Goal: Information Seeking & Learning: Learn about a topic

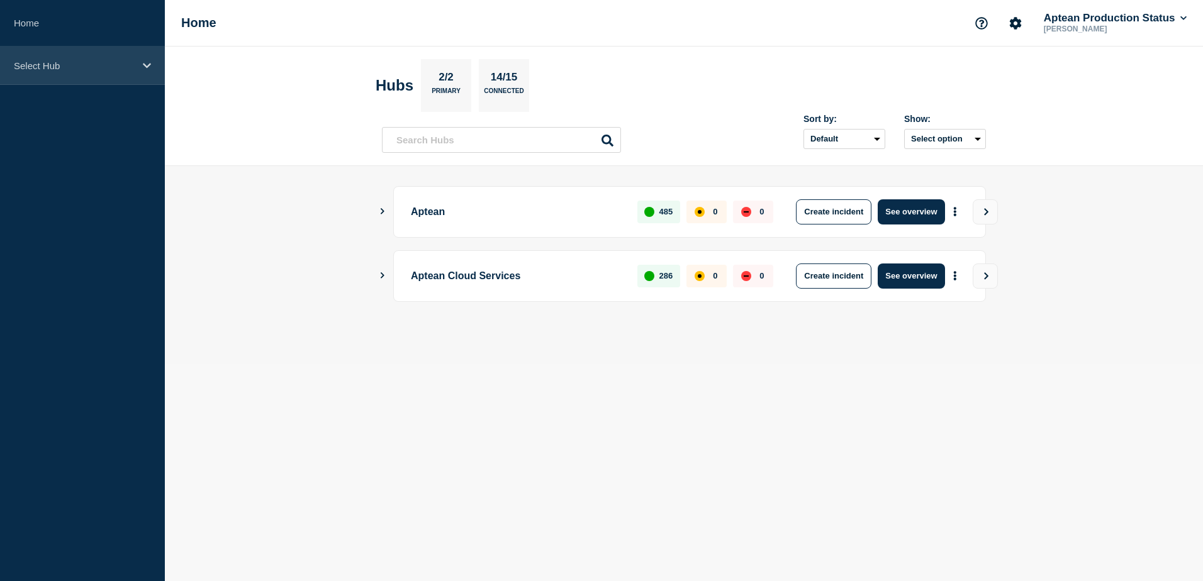
click at [138, 52] on div "Select Hub" at bounding box center [82, 66] width 165 height 38
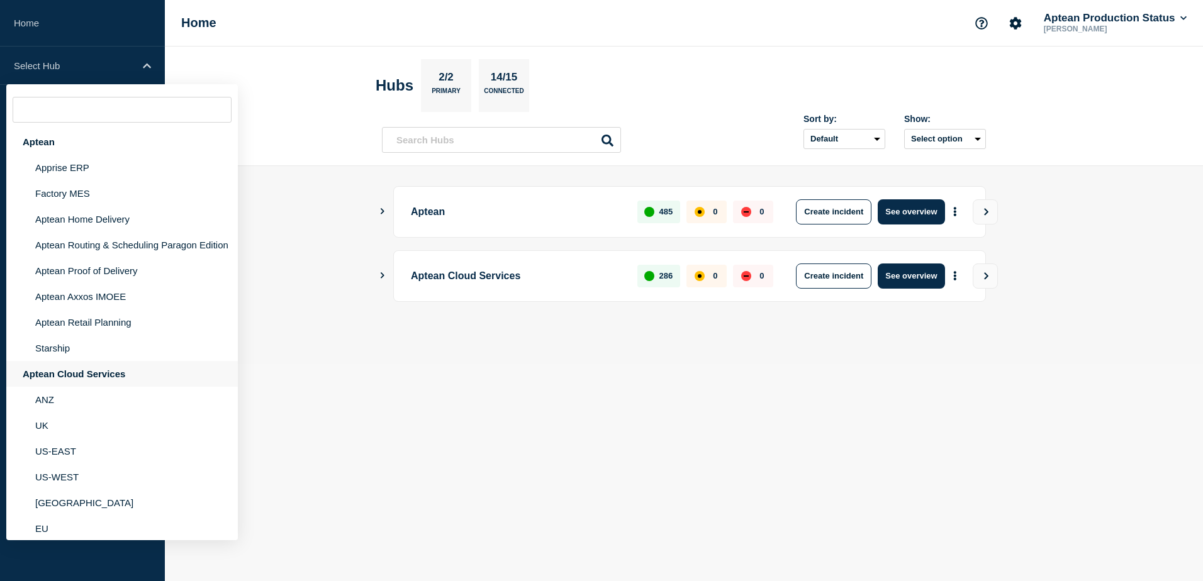
click at [88, 381] on div "Aptean Cloud Services" at bounding box center [122, 374] width 232 height 26
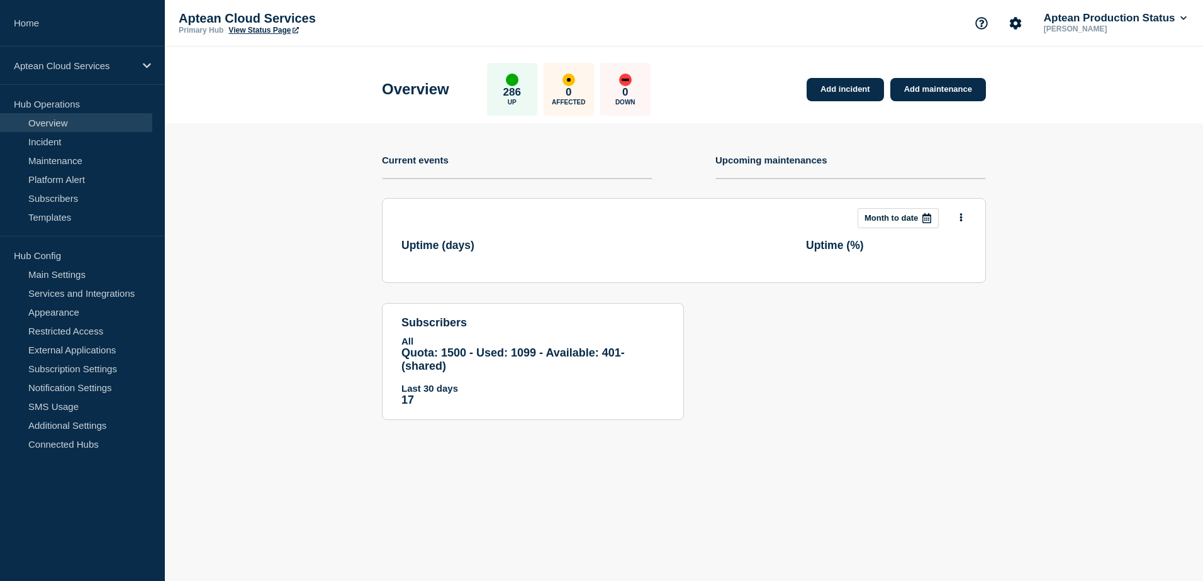
click at [255, 29] on link "View Status Page" at bounding box center [263, 30] width 70 height 9
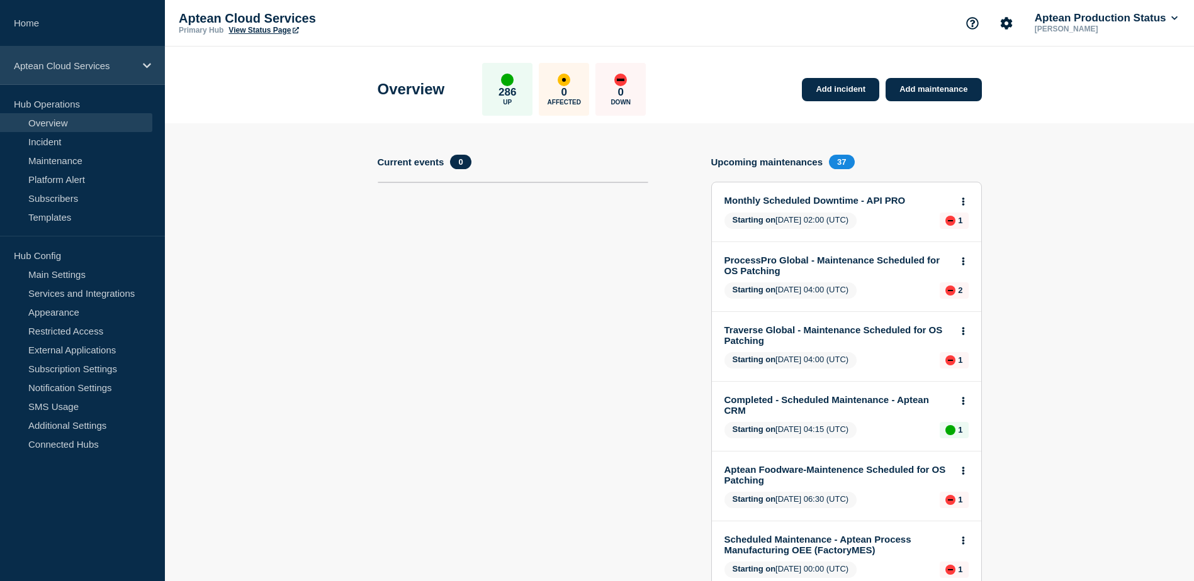
click at [108, 70] on p "Aptean Cloud Services" at bounding box center [74, 65] width 121 height 11
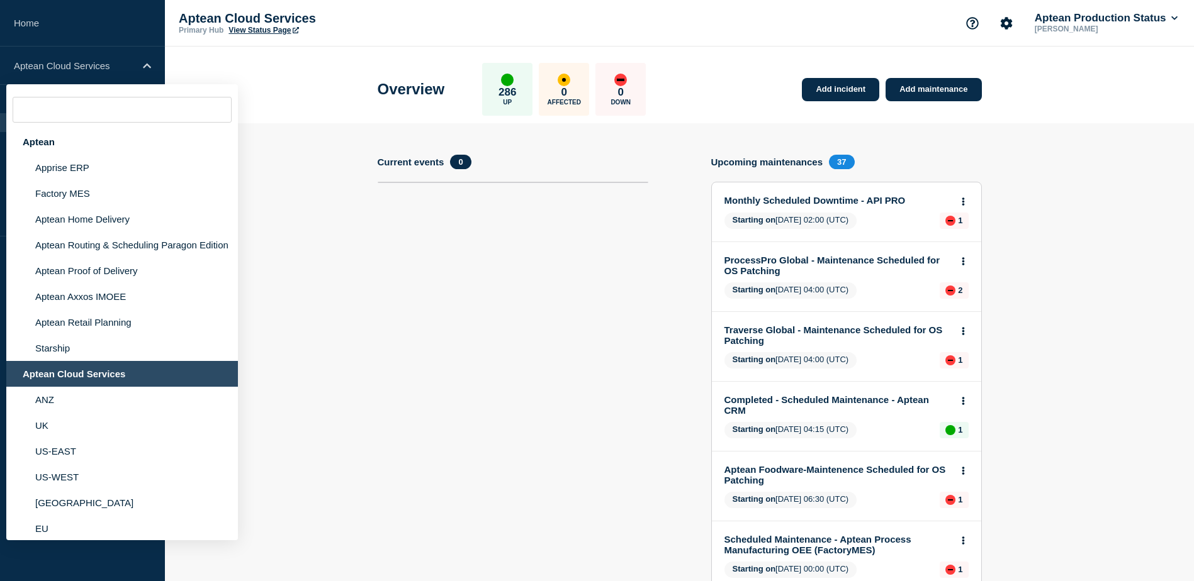
click at [83, 384] on div "Aptean Cloud Services" at bounding box center [122, 374] width 232 height 26
click at [415, 361] on section "Current events 0" at bounding box center [513, 532] width 271 height 755
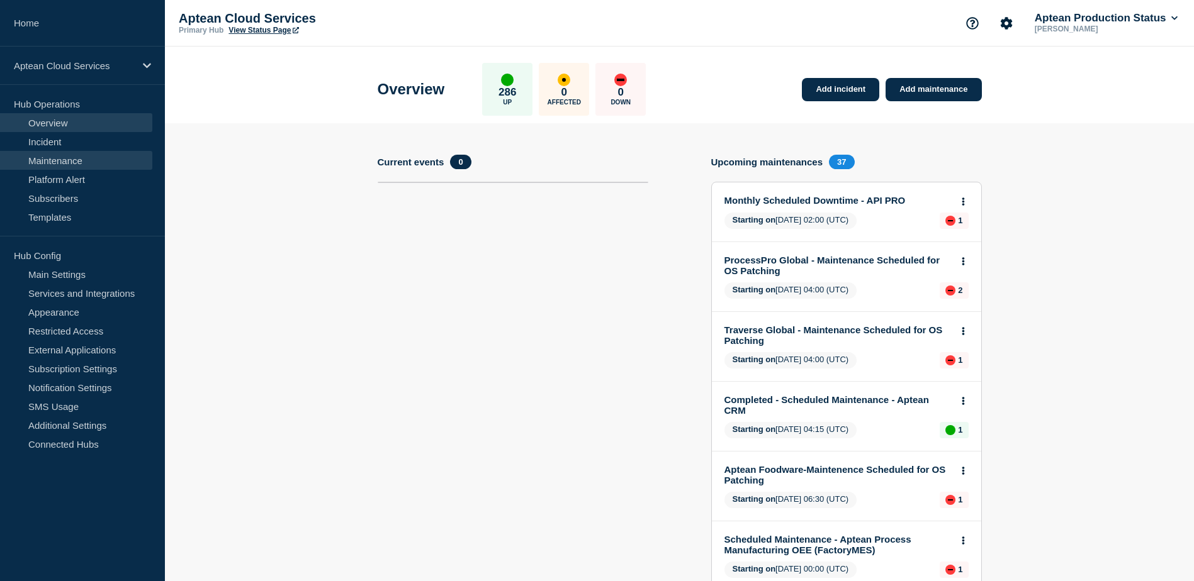
click at [74, 157] on link "Maintenance" at bounding box center [76, 160] width 152 height 19
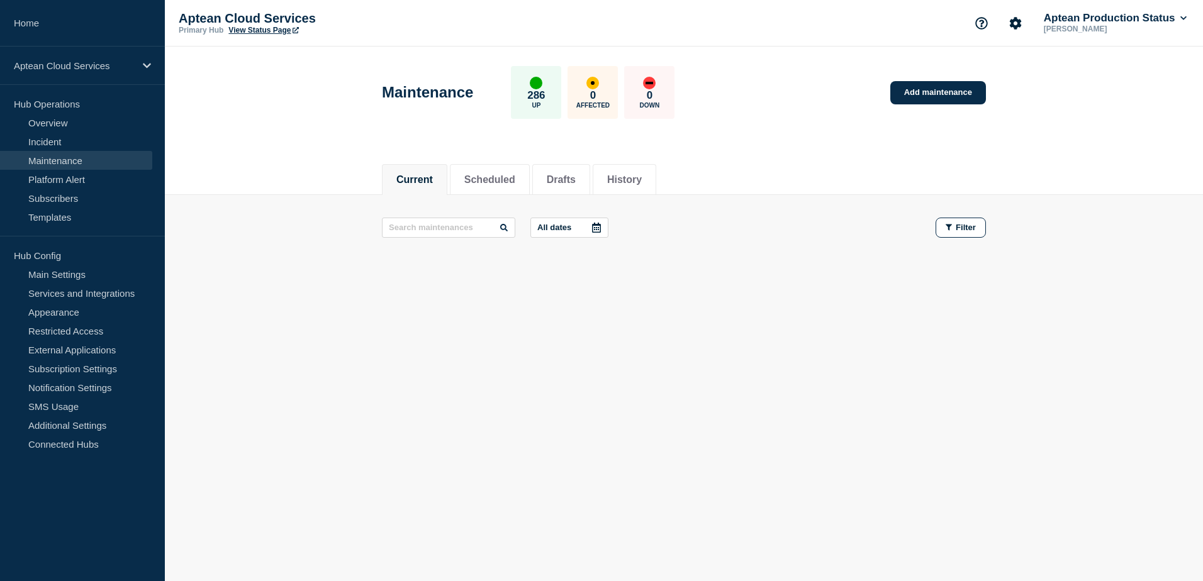
click at [598, 227] on icon at bounding box center [596, 228] width 9 height 10
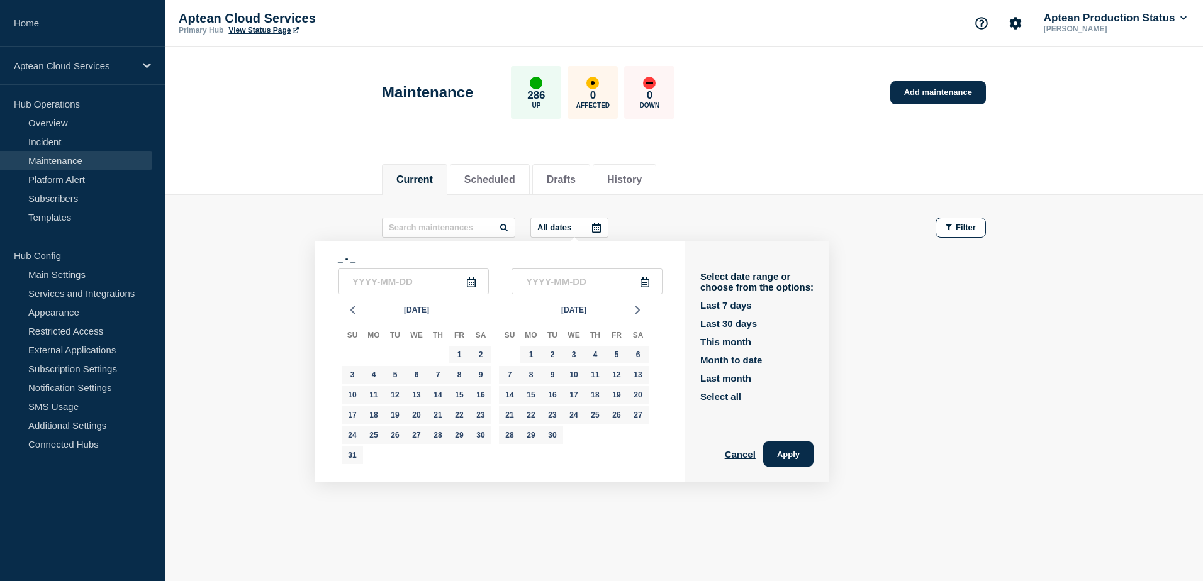
click at [475, 279] on icon at bounding box center [471, 282] width 9 height 10
click at [471, 283] on icon at bounding box center [471, 282] width 10 height 10
click at [400, 288] on input "text" at bounding box center [413, 282] width 151 height 26
type input "____-__-__"
click at [423, 311] on span "[DATE]" at bounding box center [416, 310] width 25 height 19
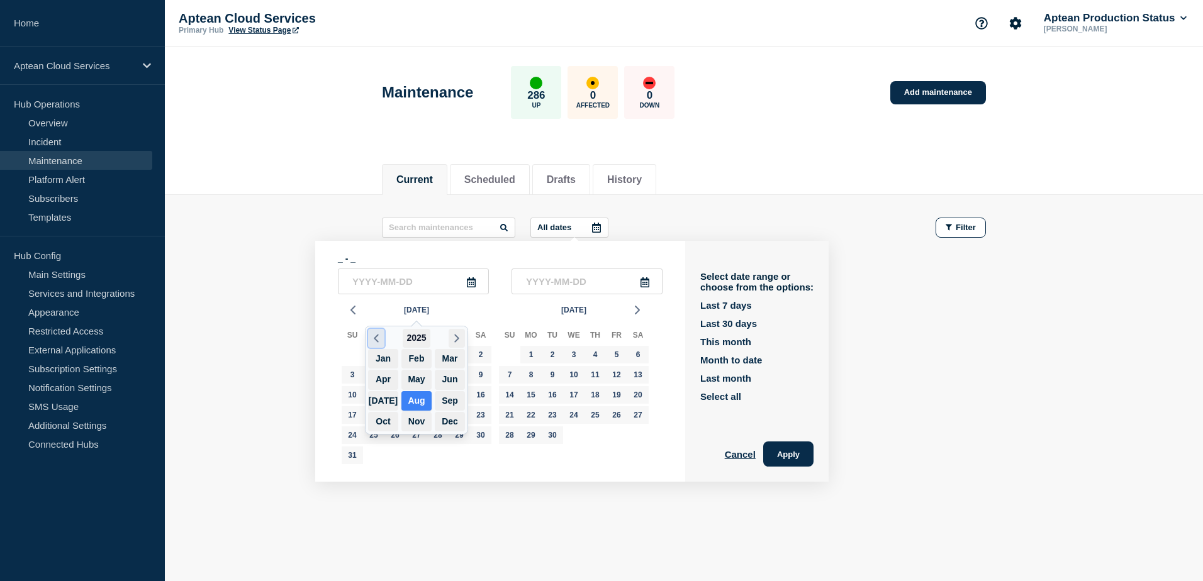
click at [374, 336] on icon "button" at bounding box center [376, 338] width 14 height 15
click at [422, 400] on button "Aug" at bounding box center [416, 401] width 30 height 20
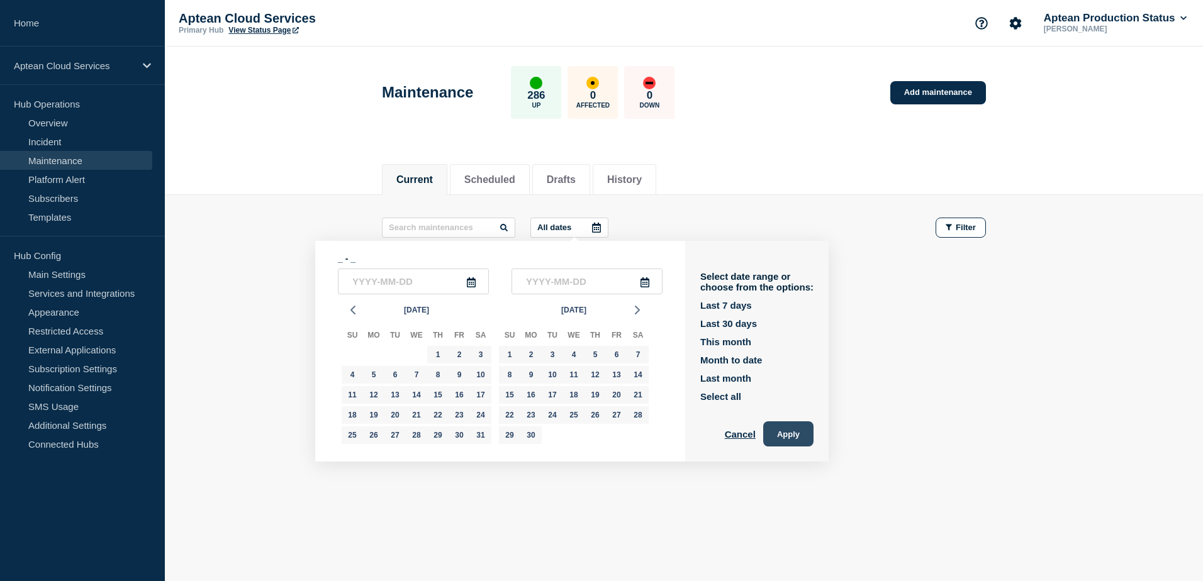
click at [782, 426] on button "Apply" at bounding box center [788, 434] width 50 height 25
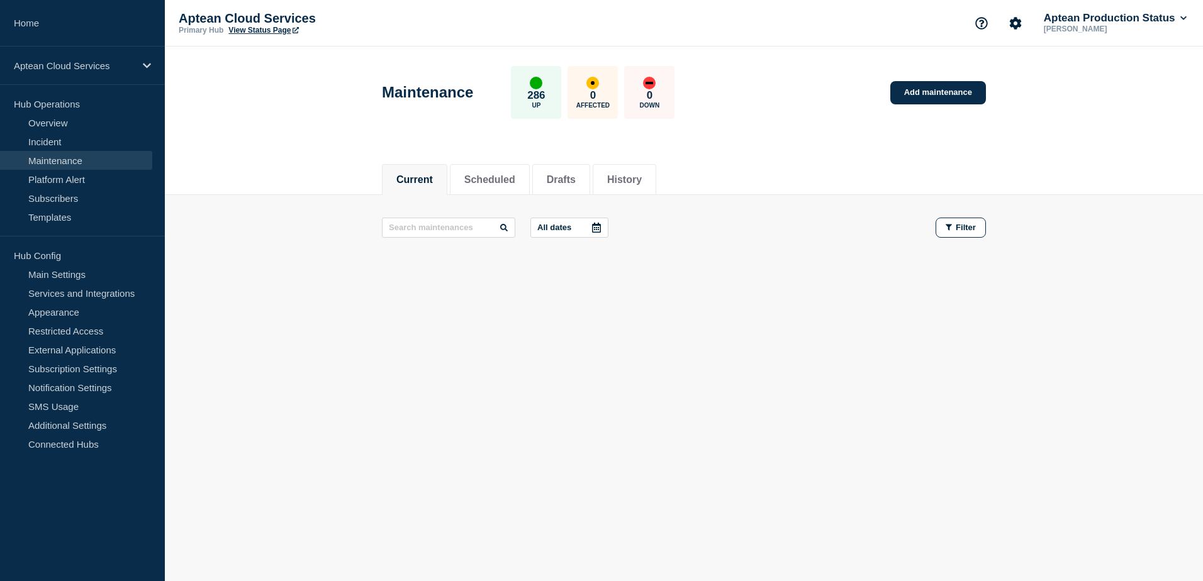
click at [659, 344] on div "Current Scheduled Drafts History Current Scheduled Drafts History All dates Fil…" at bounding box center [684, 259] width 1038 height 214
click at [461, 220] on input "text" at bounding box center [448, 228] width 133 height 20
click at [656, 181] on li "History" at bounding box center [625, 179] width 64 height 31
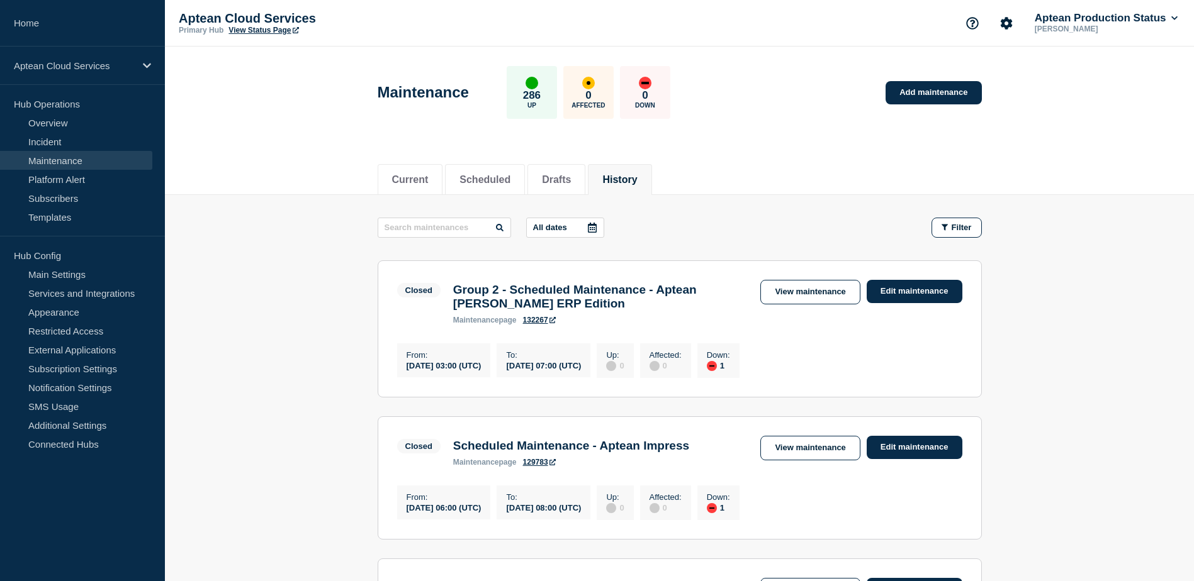
click at [595, 228] on icon at bounding box center [592, 228] width 10 height 10
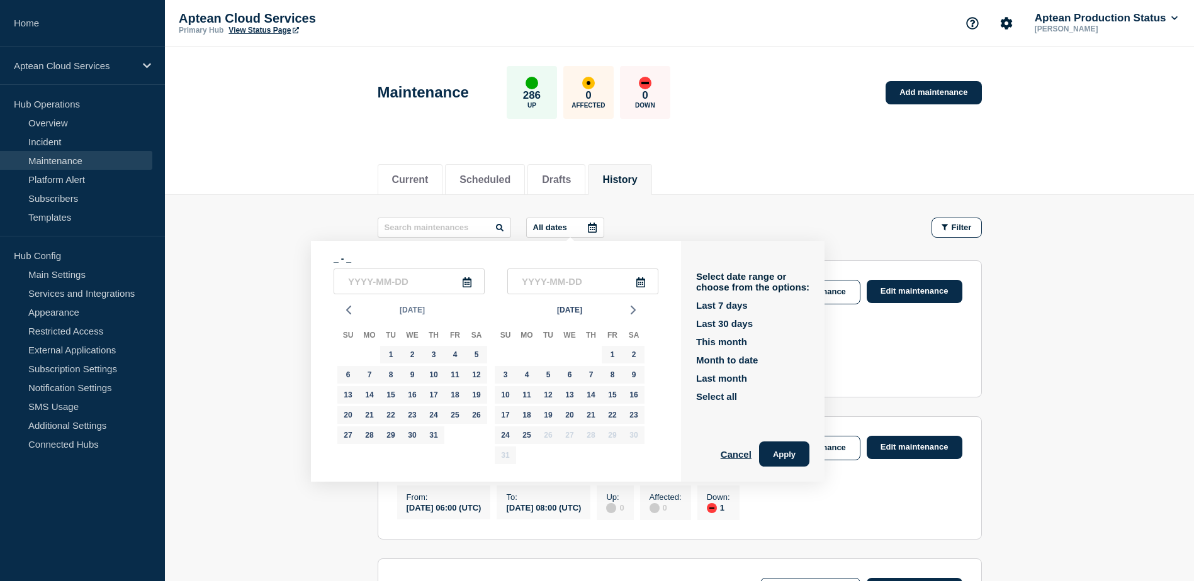
click at [400, 310] on span "[DATE]" at bounding box center [412, 310] width 25 height 19
click at [371, 337] on polyline "button" at bounding box center [372, 338] width 4 height 7
click at [420, 405] on button "Aug" at bounding box center [412, 401] width 30 height 20
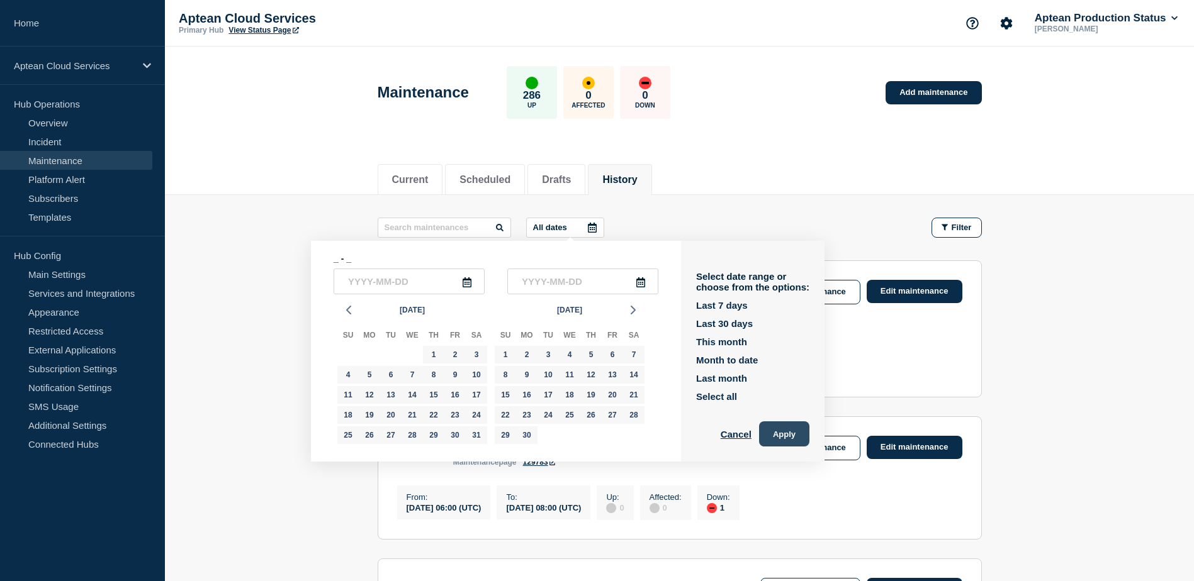
click at [794, 429] on button "Apply" at bounding box center [784, 434] width 50 height 25
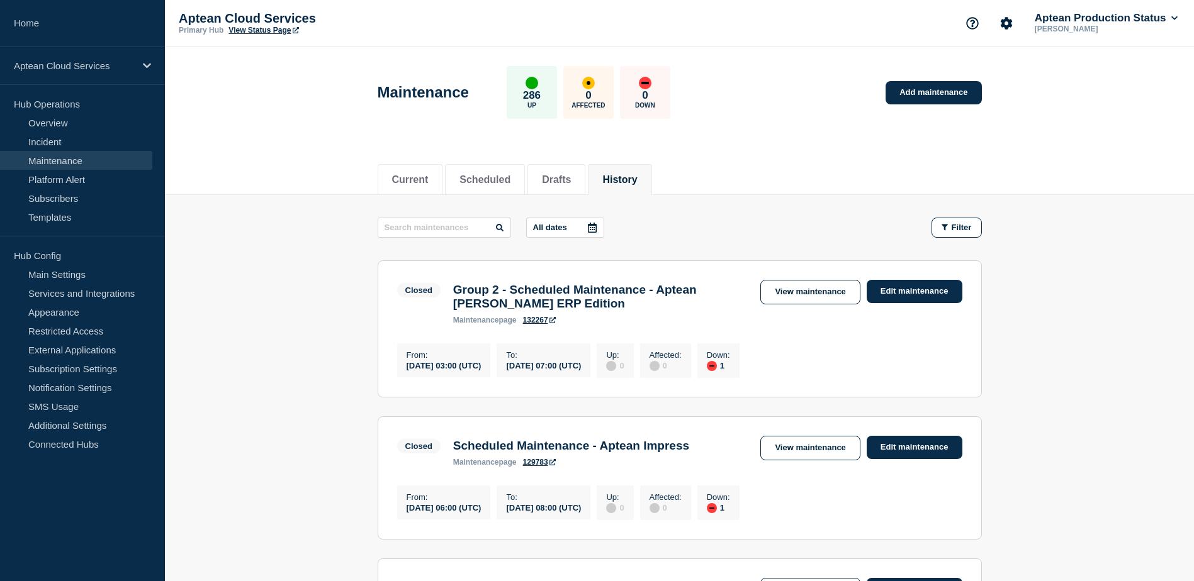
click at [595, 230] on icon at bounding box center [592, 228] width 10 height 10
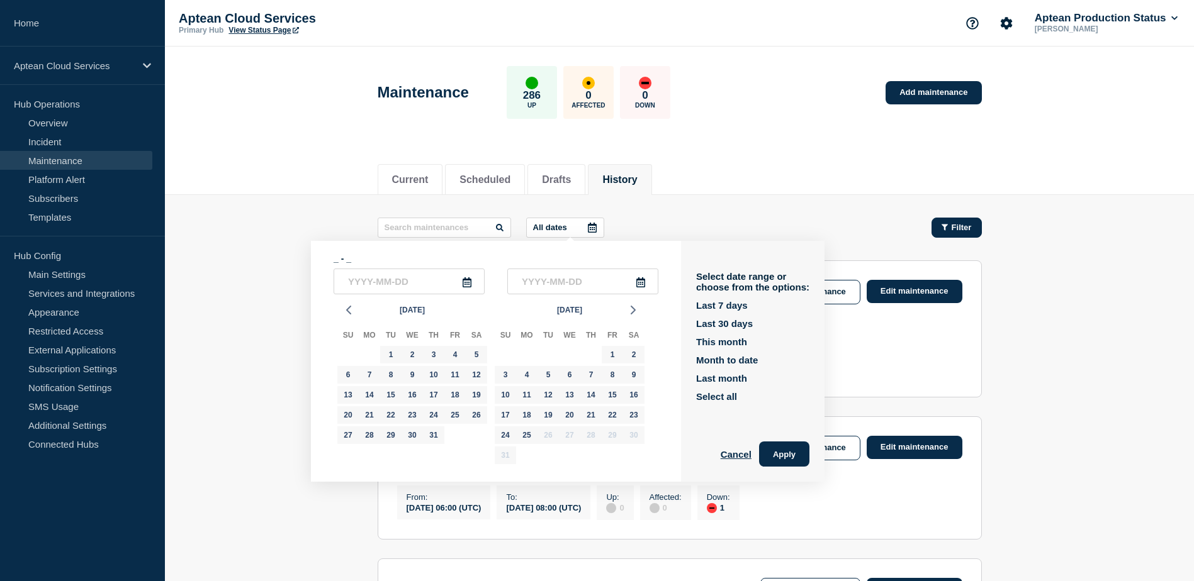
click at [967, 228] on span "Filter" at bounding box center [961, 227] width 20 height 9
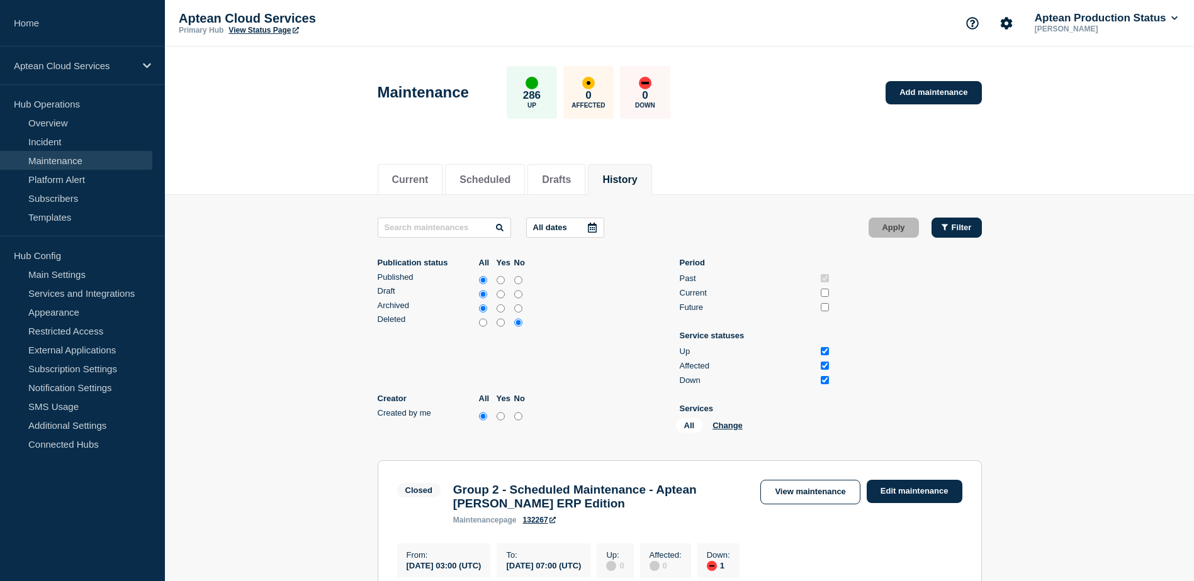
click at [967, 228] on span "Filter" at bounding box center [961, 227] width 20 height 9
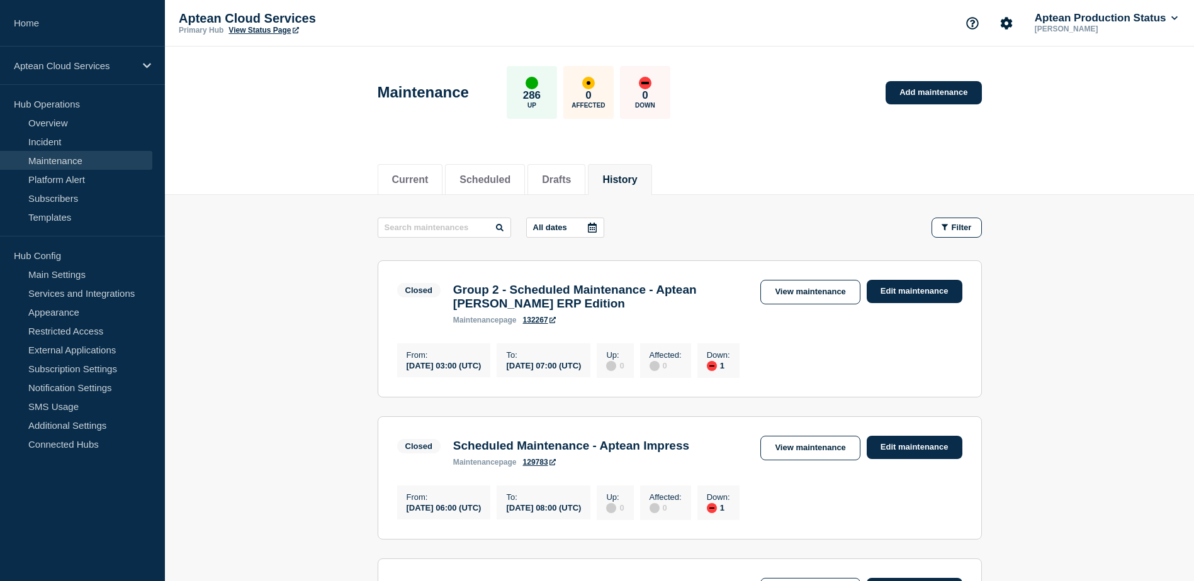
click at [597, 227] on icon at bounding box center [592, 228] width 9 height 10
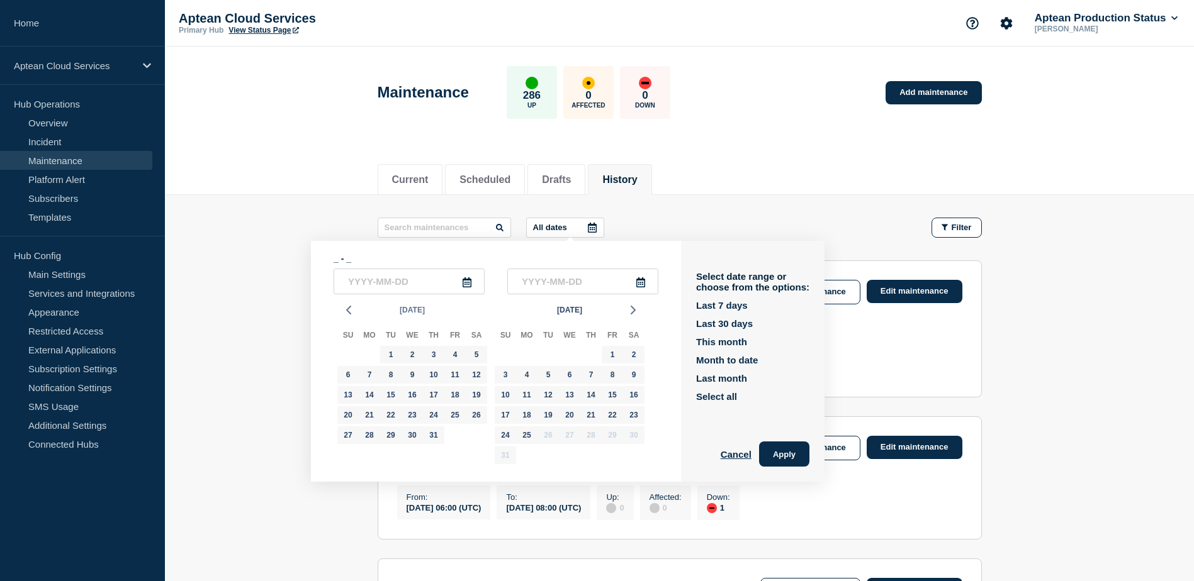
click at [407, 310] on span "[DATE]" at bounding box center [412, 310] width 25 height 19
click at [371, 335] on icon "button" at bounding box center [372, 338] width 14 height 15
click at [417, 397] on button "Aug" at bounding box center [412, 401] width 30 height 20
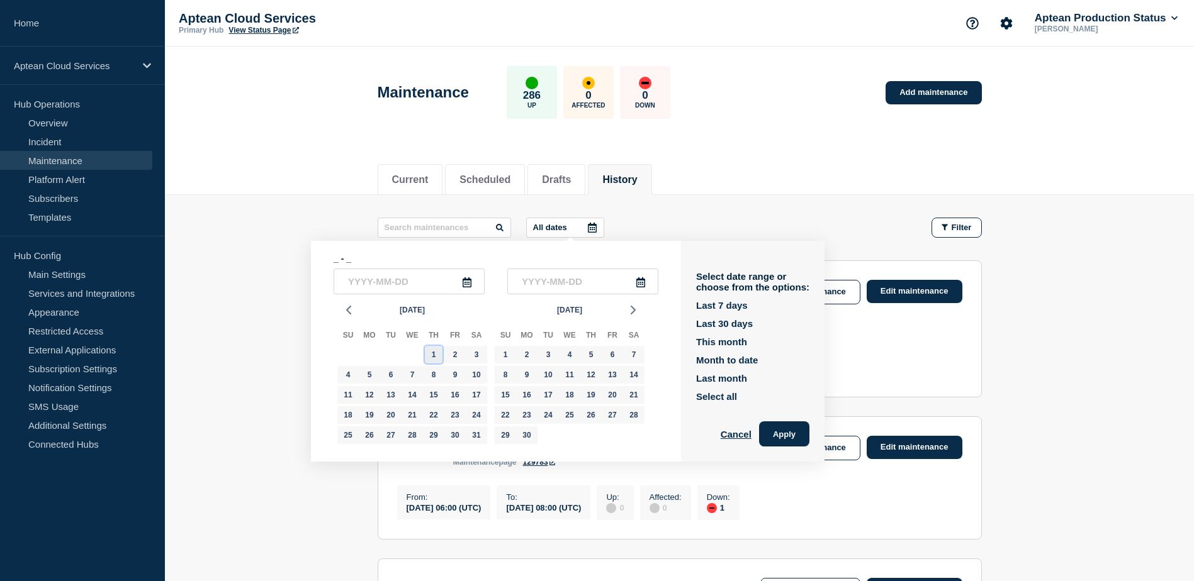
click at [428, 357] on div "1" at bounding box center [434, 355] width 18 height 18
type input "[DATE]"
click at [535, 434] on div "30" at bounding box center [527, 436] width 18 height 18
type input "[DATE]"
click at [778, 437] on button "Apply" at bounding box center [784, 434] width 50 height 25
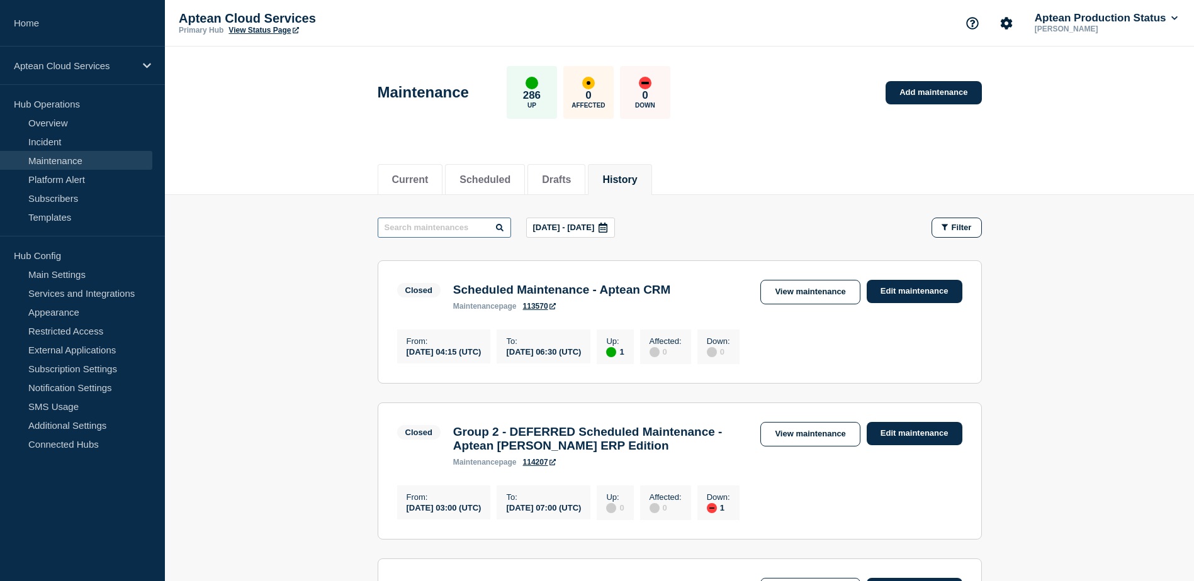
click at [452, 230] on input "text" at bounding box center [444, 228] width 133 height 20
type input "traverse"
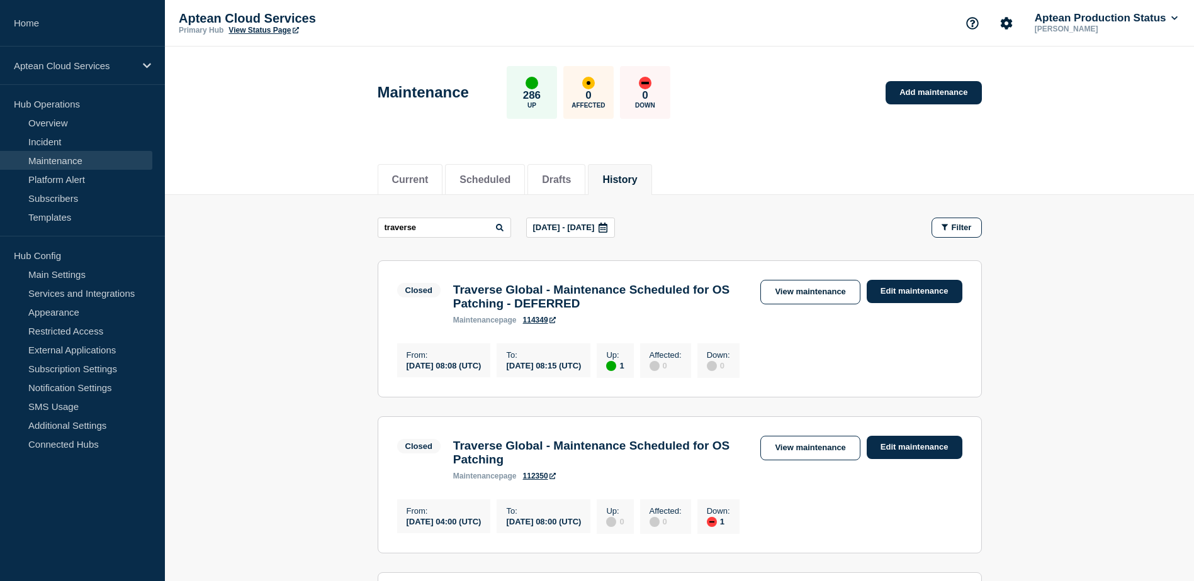
click at [608, 228] on icon at bounding box center [603, 228] width 10 height 10
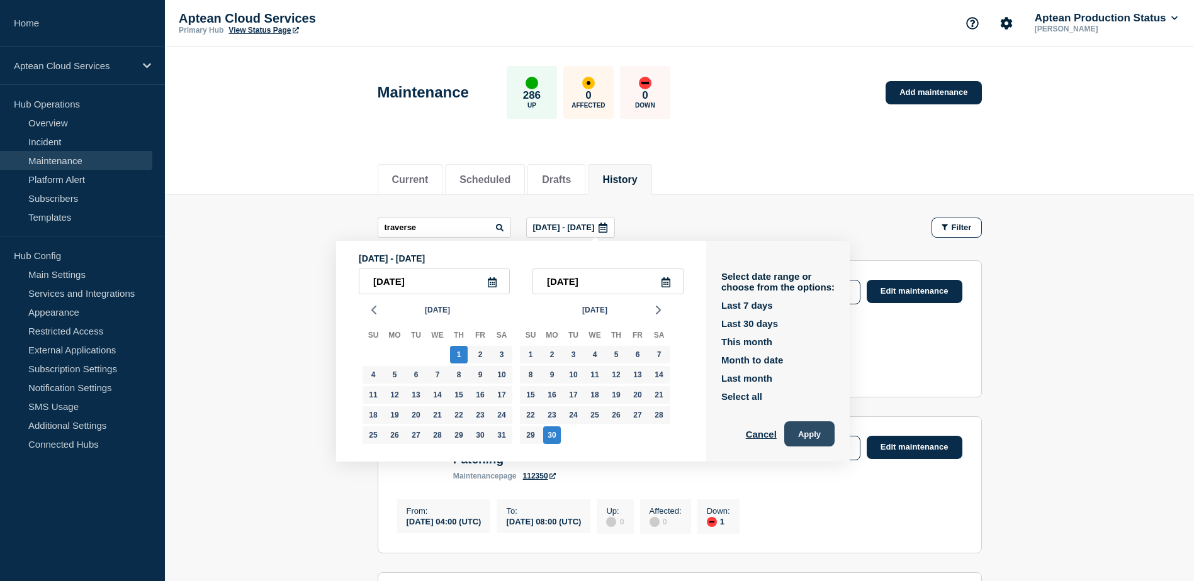
click at [817, 430] on button "Apply" at bounding box center [809, 434] width 50 height 25
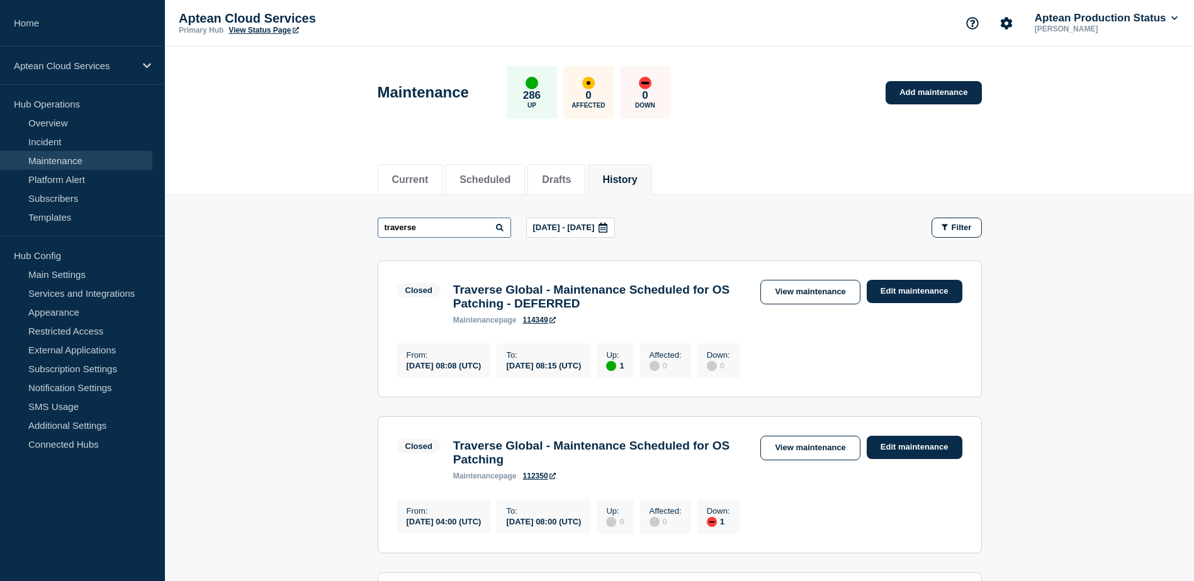
drag, startPoint x: 434, startPoint y: 223, endPoint x: 371, endPoint y: 218, distance: 63.1
click at [371, 218] on main "traverse [DATE] - [DATE] Filter Closed 1 Up Traverse Global - Maintenance Sched…" at bounding box center [679, 462] width 1029 height 534
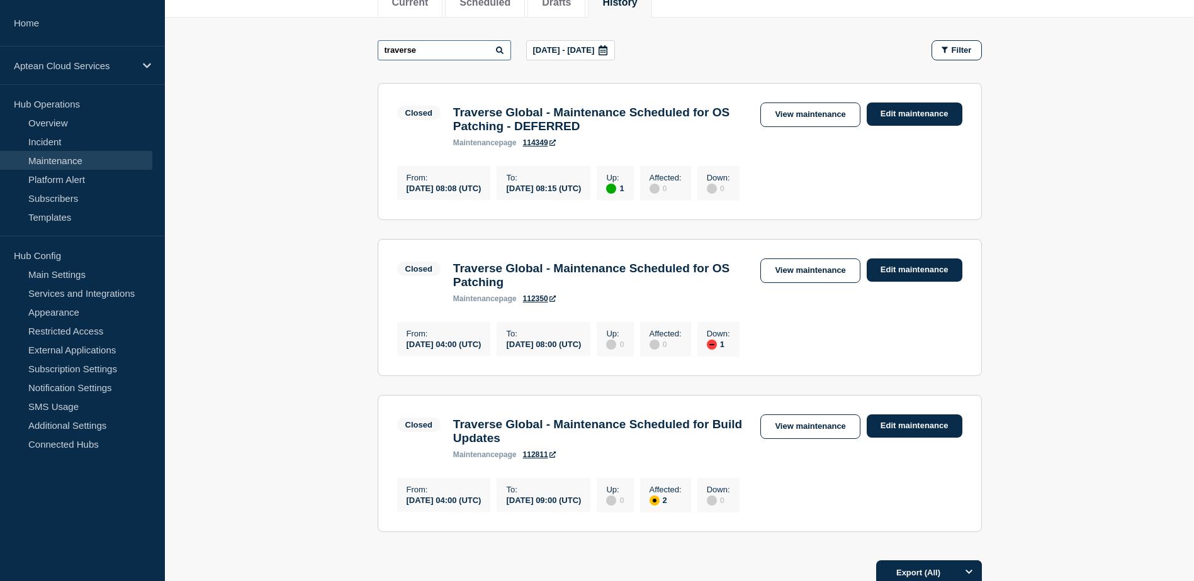
scroll to position [315, 0]
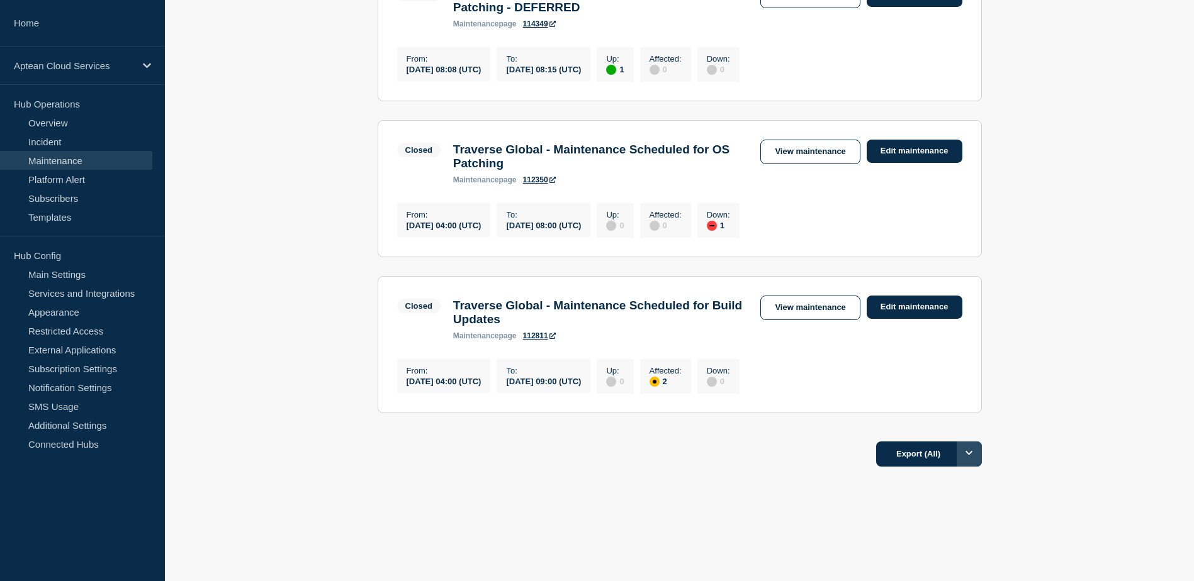
click at [974, 459] on button "Options" at bounding box center [968, 454] width 25 height 25
click at [1075, 501] on div "Current Scheduled Drafts History Current Scheduled Drafts History traverse [DAT…" at bounding box center [679, 208] width 1029 height 707
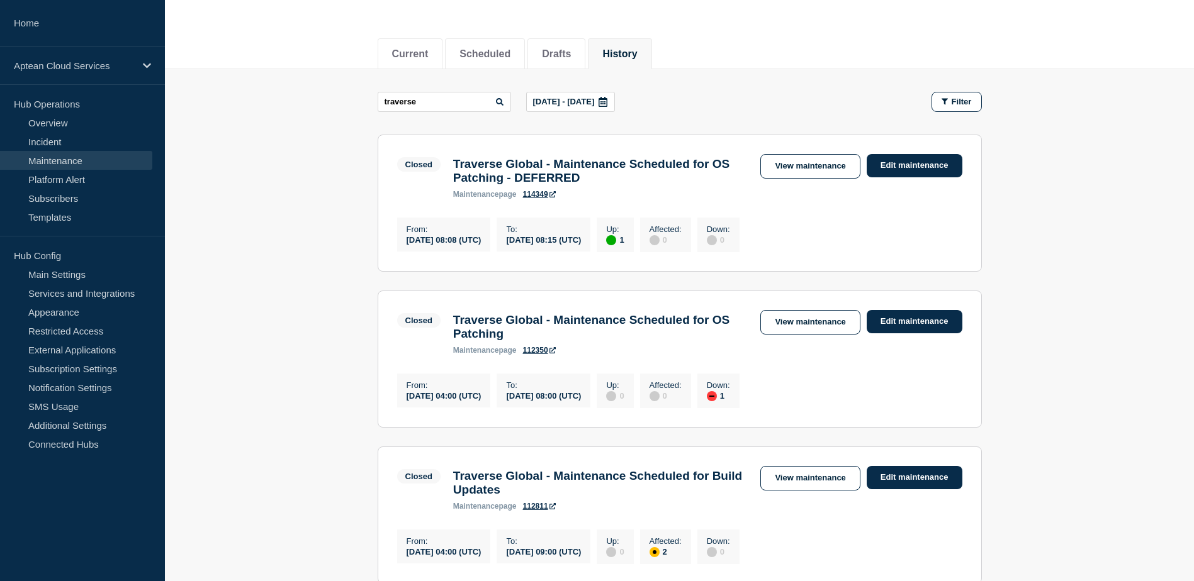
scroll to position [189, 0]
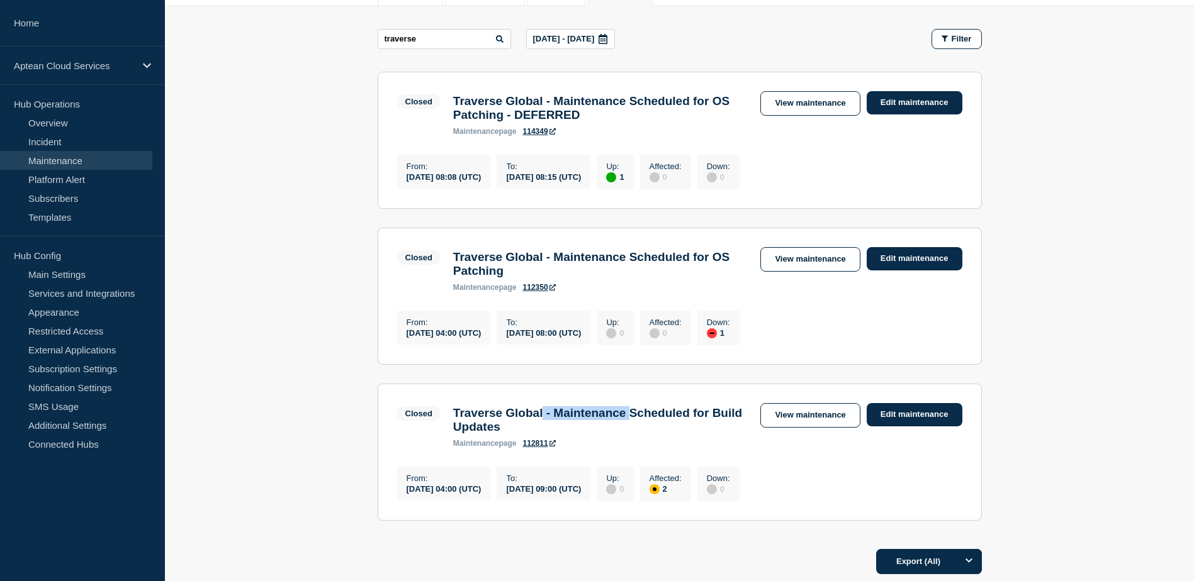
drag, startPoint x: 557, startPoint y: 431, endPoint x: 659, endPoint y: 431, distance: 101.9
click at [659, 431] on h3 "Traverse Global - Maintenance Scheduled for Build Updates" at bounding box center [600, 420] width 295 height 28
click at [517, 434] on h3 "Traverse Global - Maintenance Scheduled for Build Updates" at bounding box center [600, 420] width 295 height 28
click at [798, 428] on link "View maintenance" at bounding box center [809, 415] width 99 height 25
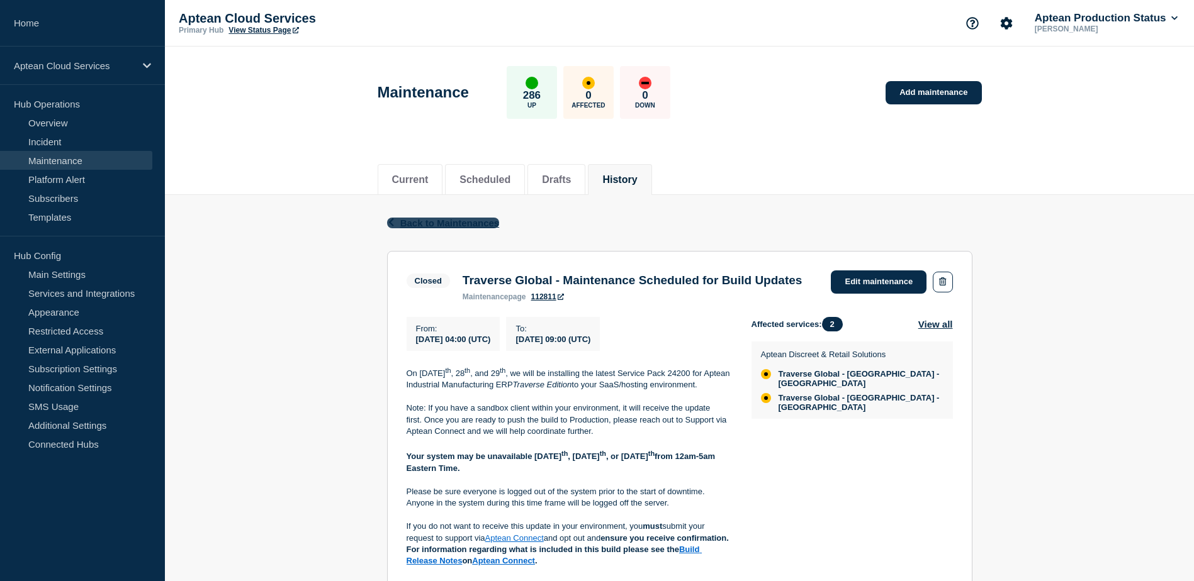
click at [427, 227] on span "Back to Maintenances" at bounding box center [449, 223] width 99 height 11
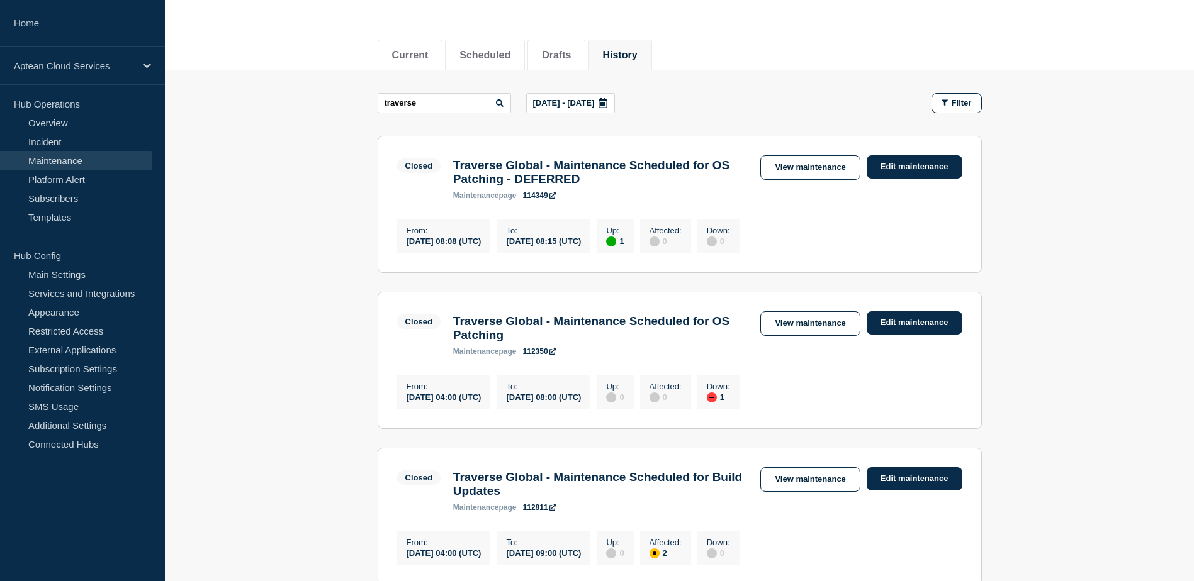
scroll to position [126, 0]
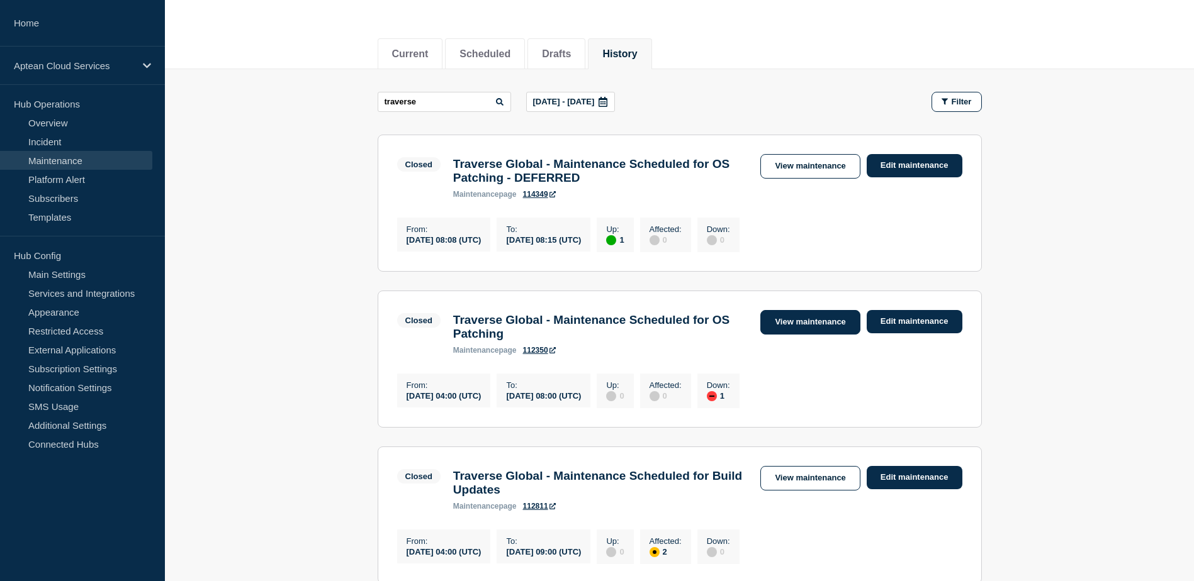
click at [788, 325] on link "View maintenance" at bounding box center [809, 322] width 99 height 25
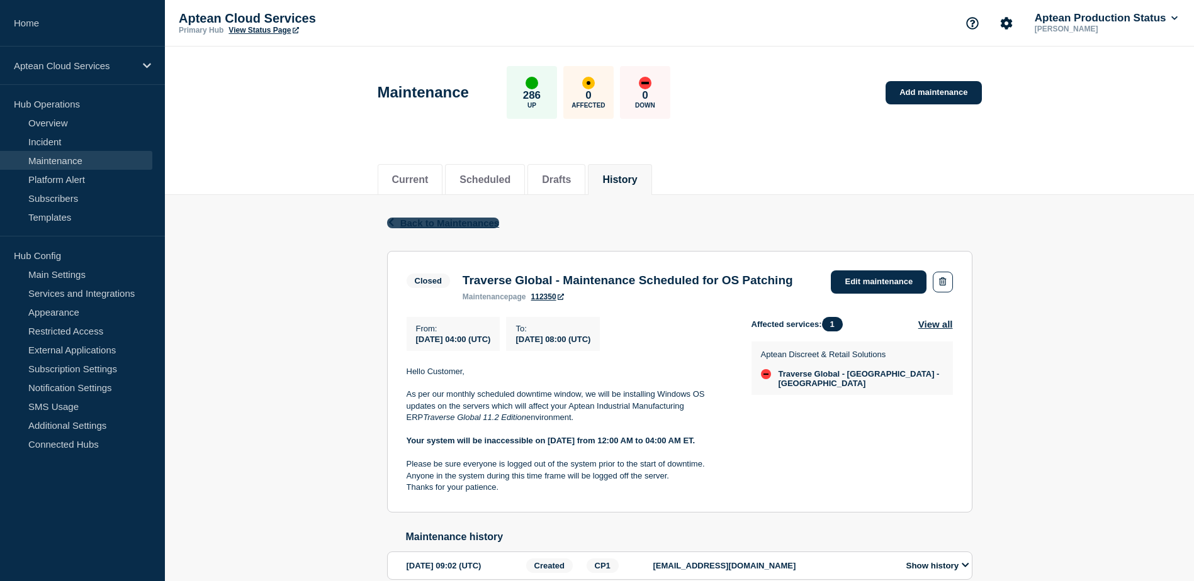
click at [449, 225] on span "Back to Maintenances" at bounding box center [449, 223] width 99 height 11
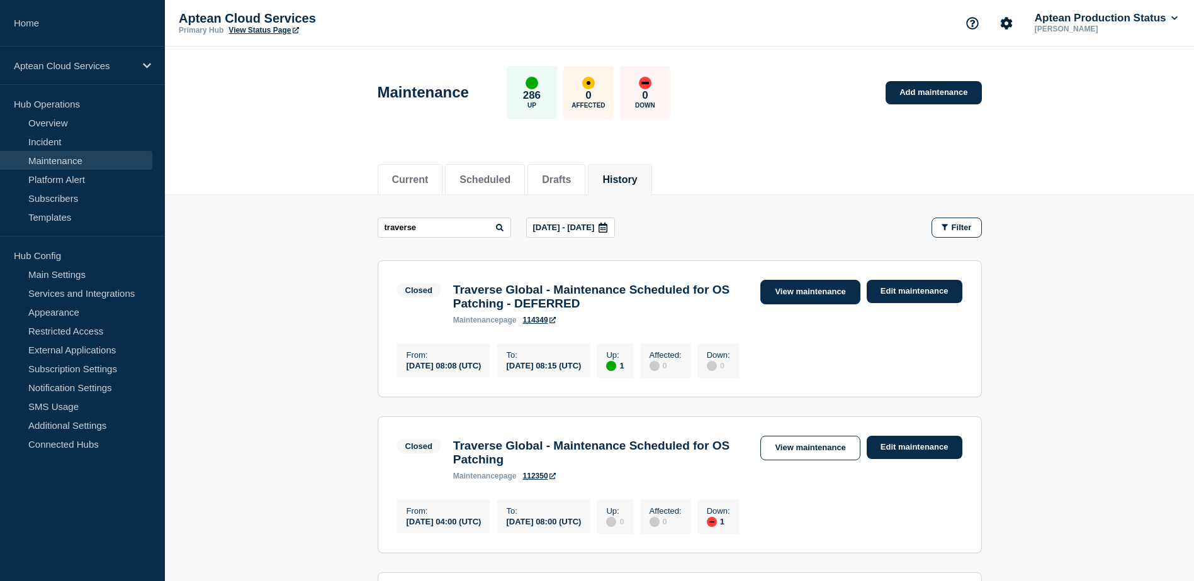
click at [783, 292] on link "View maintenance" at bounding box center [809, 292] width 99 height 25
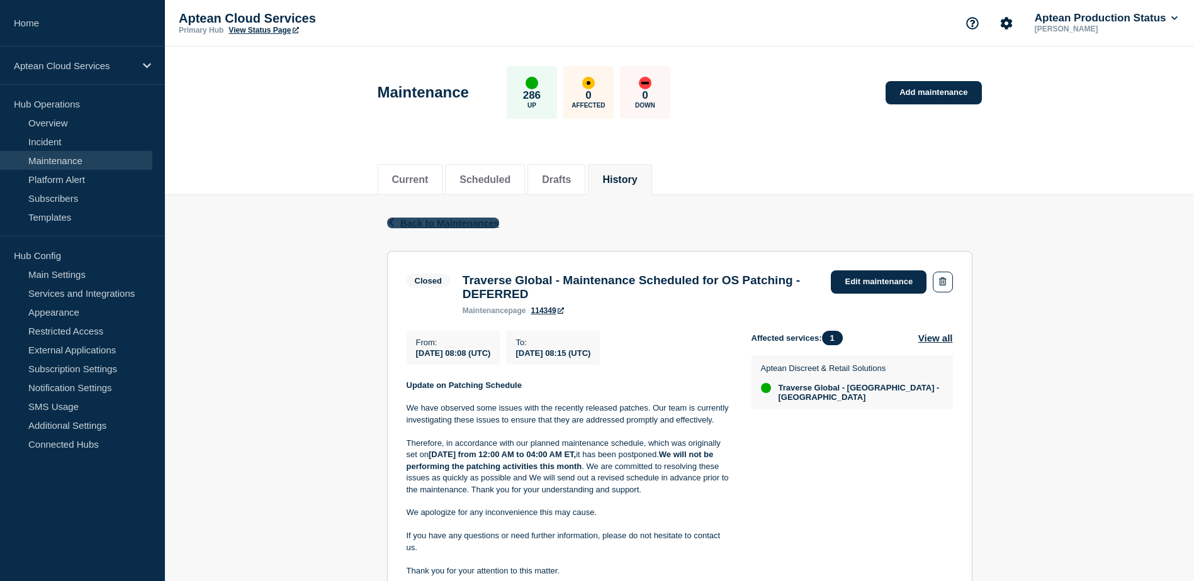
click at [447, 218] on span "Back to Maintenances" at bounding box center [449, 223] width 99 height 11
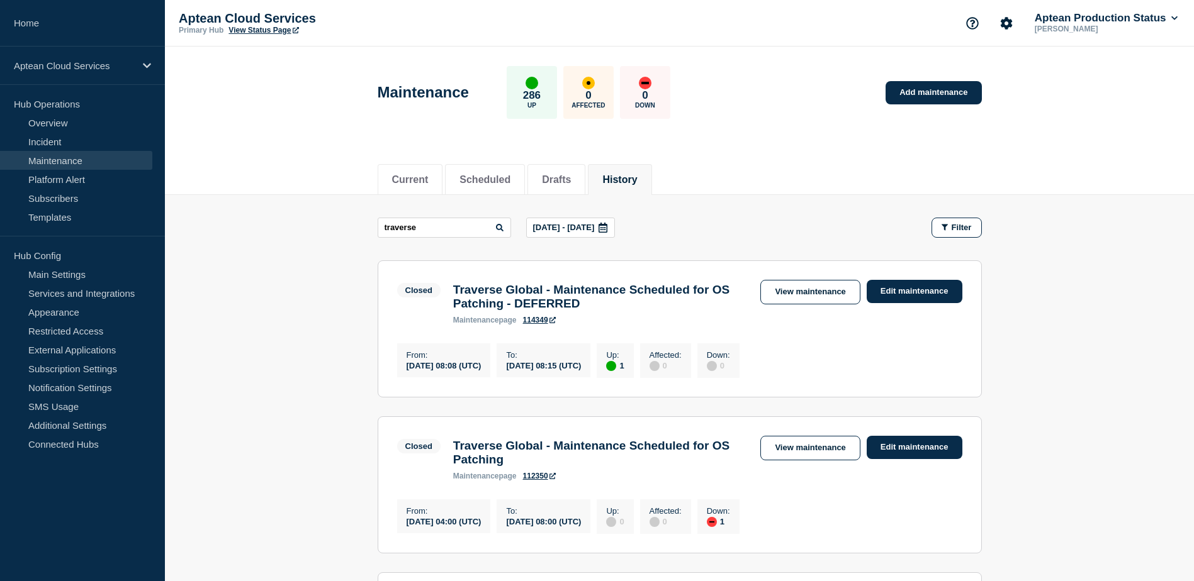
click at [607, 227] on icon at bounding box center [602, 228] width 9 height 10
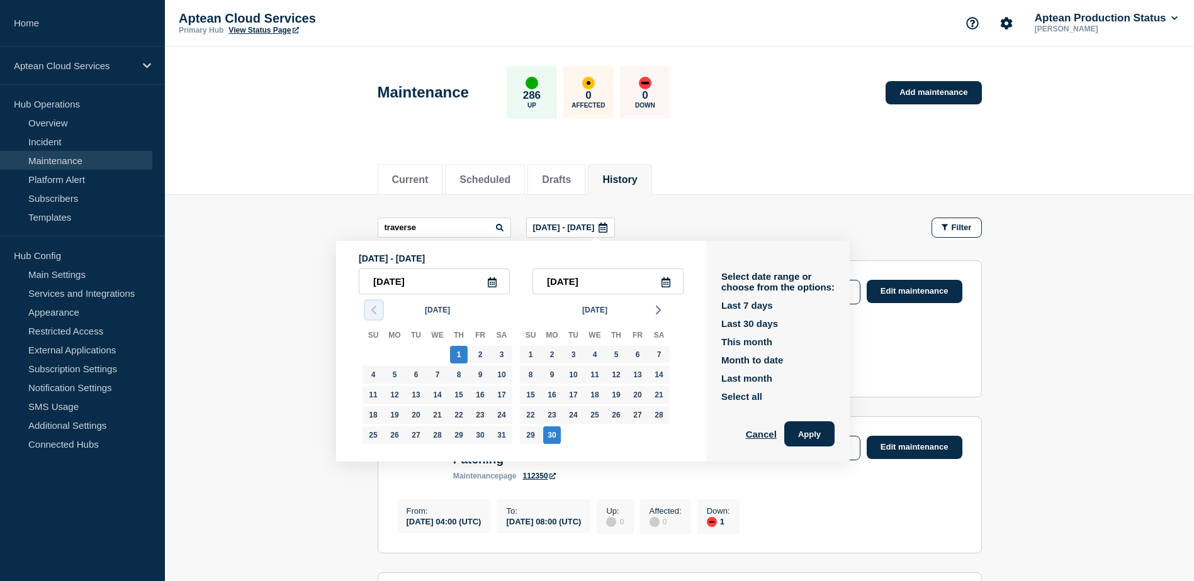
click at [366, 306] on icon "button" at bounding box center [373, 310] width 15 height 15
click at [394, 354] on div "1" at bounding box center [395, 355] width 18 height 18
type input "[DATE]"
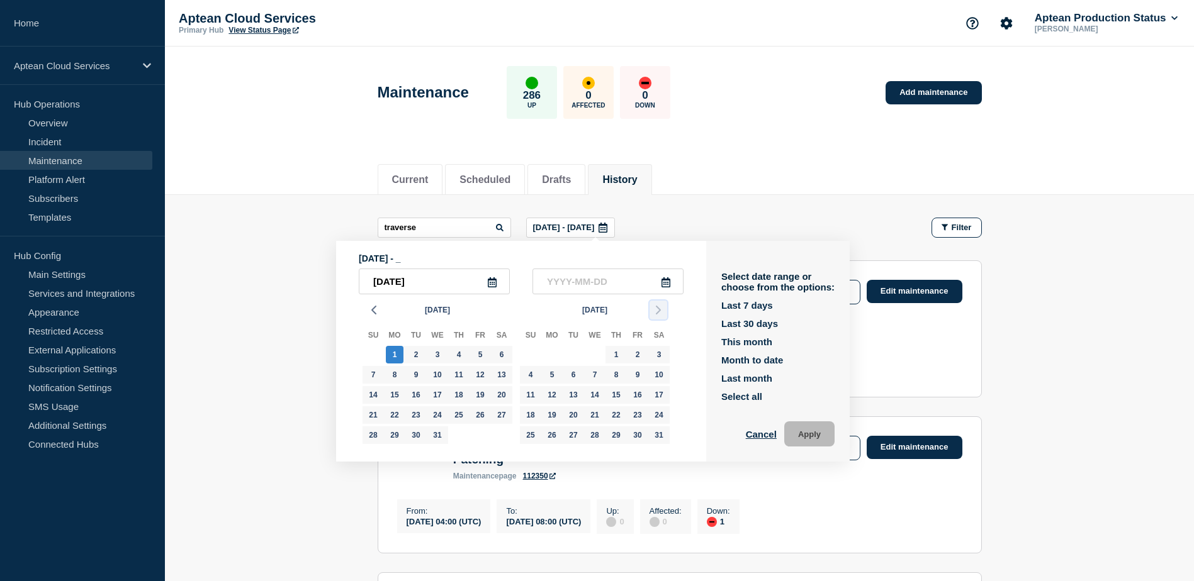
click at [655, 314] on icon "button" at bounding box center [658, 310] width 15 height 15
click at [364, 307] on div "[DATE]" at bounding box center [437, 310] width 157 height 19
click at [371, 310] on icon "button" at bounding box center [373, 310] width 15 height 15
click at [658, 433] on div "31" at bounding box center [659, 436] width 18 height 18
type input "[DATE]"
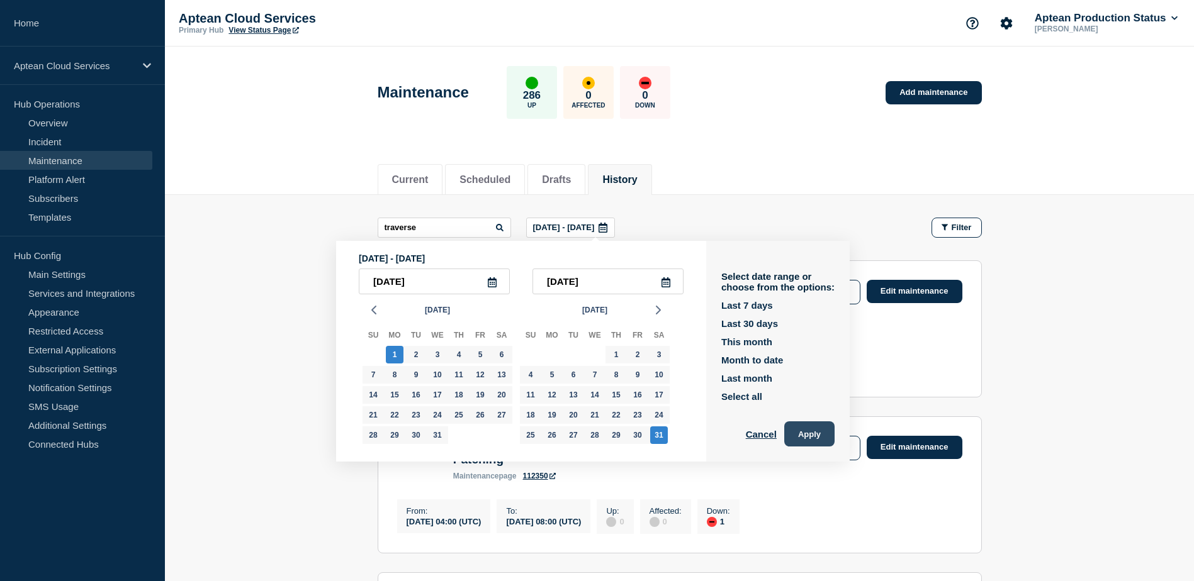
click at [822, 425] on button "Apply" at bounding box center [809, 434] width 50 height 25
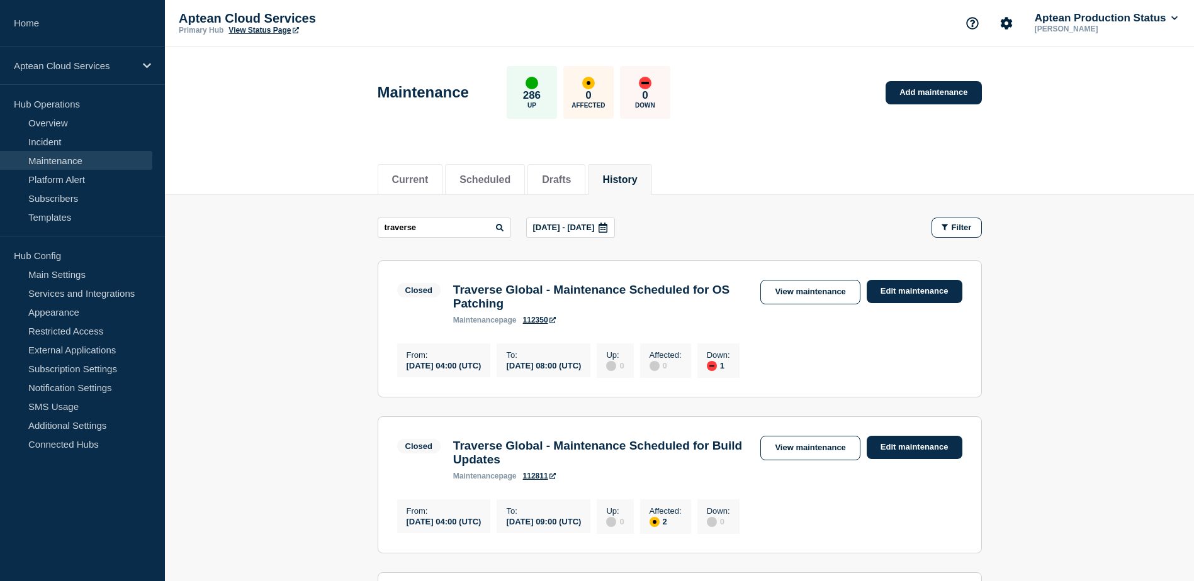
click at [607, 227] on icon at bounding box center [602, 228] width 9 height 10
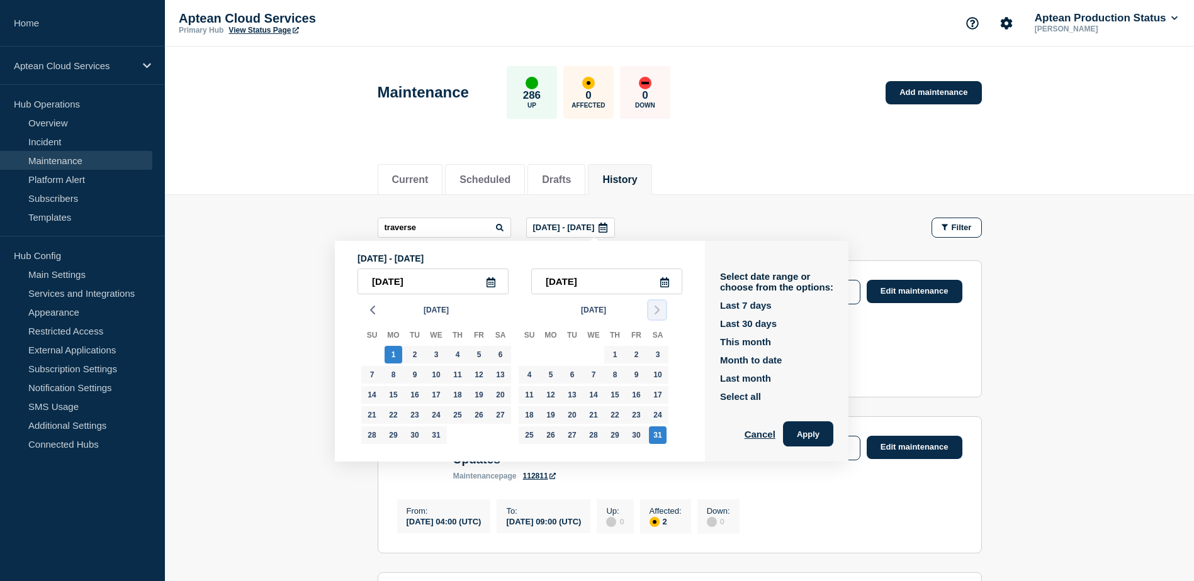
click at [656, 311] on icon "button" at bounding box center [656, 310] width 15 height 15
click at [370, 350] on div "1" at bounding box center [372, 355] width 18 height 18
type input "[DATE]"
click at [617, 434] on div "31" at bounding box center [615, 436] width 18 height 18
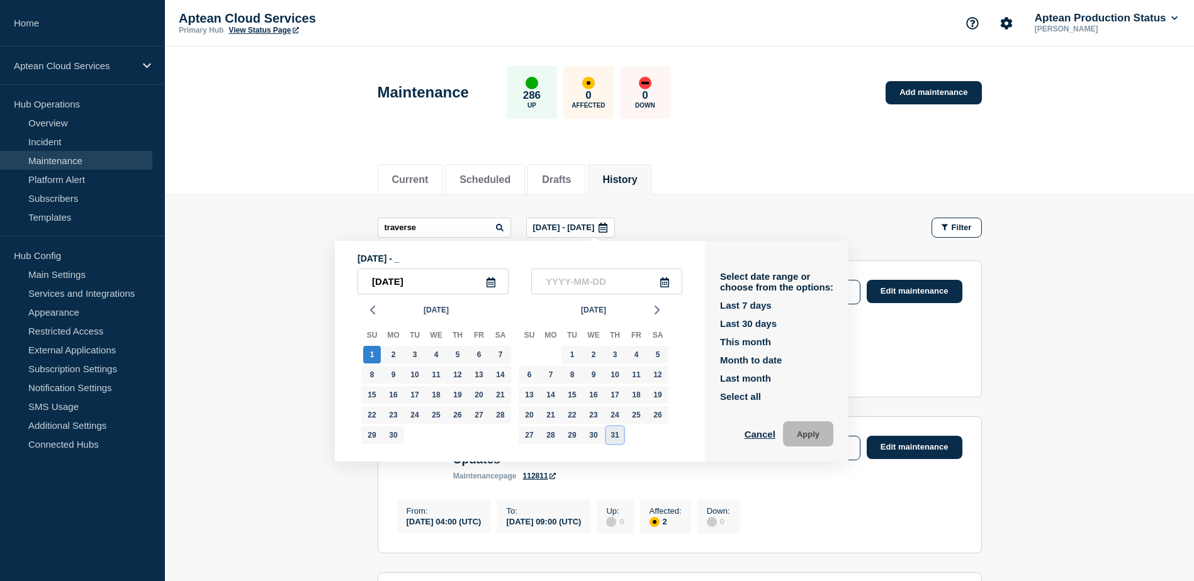
type input "[DATE]"
click at [807, 432] on button "Apply" at bounding box center [808, 434] width 50 height 25
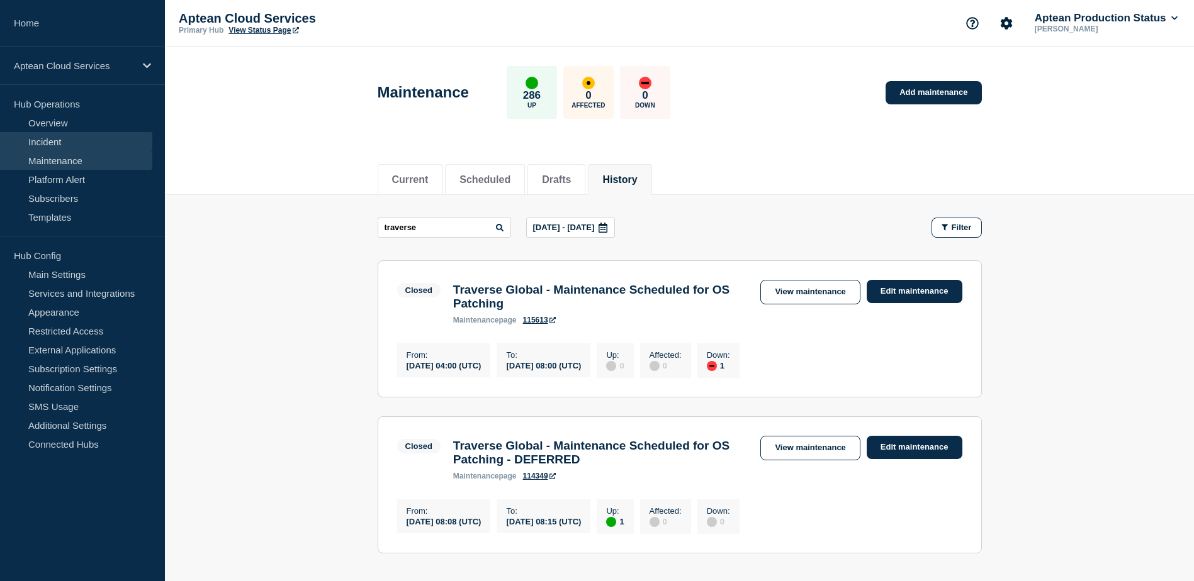
click at [53, 138] on link "Incident" at bounding box center [76, 141] width 152 height 19
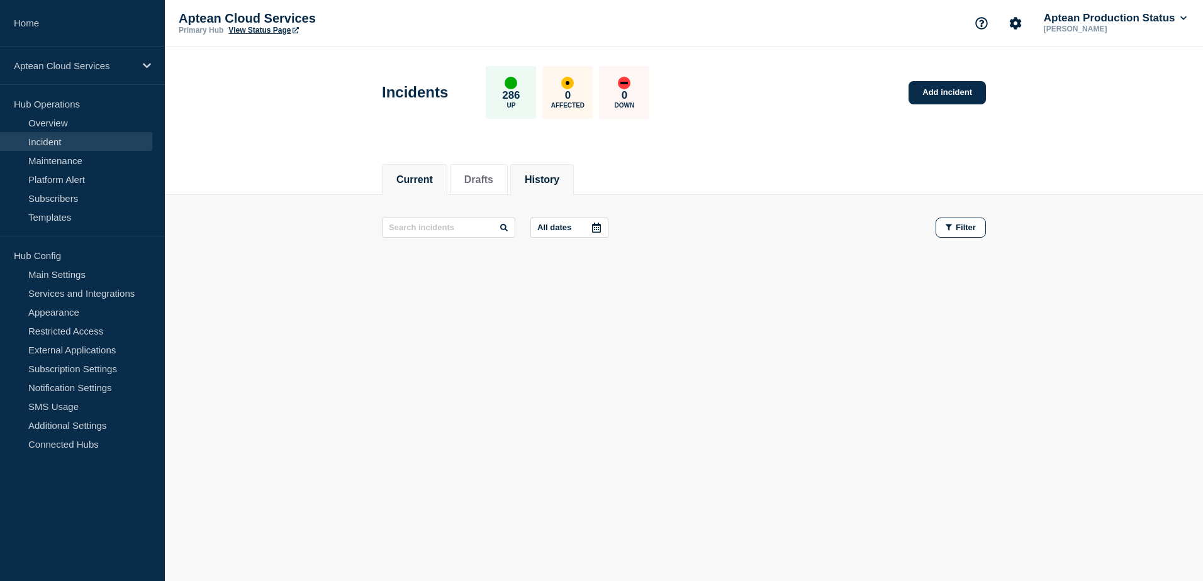
click at [559, 184] on button "History" at bounding box center [542, 179] width 35 height 11
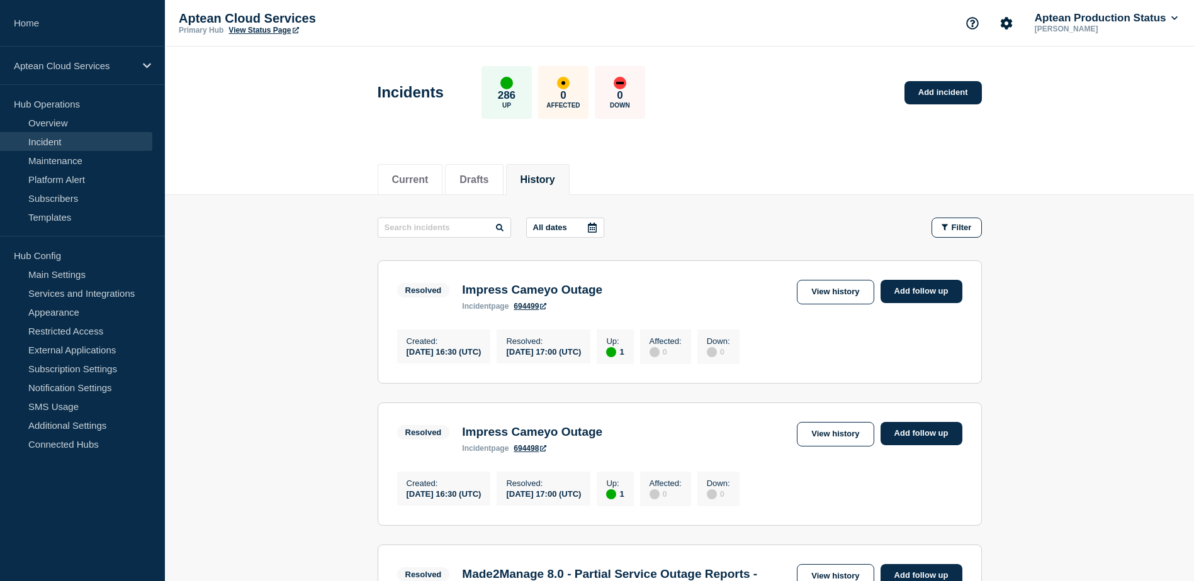
click at [600, 229] on div at bounding box center [592, 227] width 23 height 19
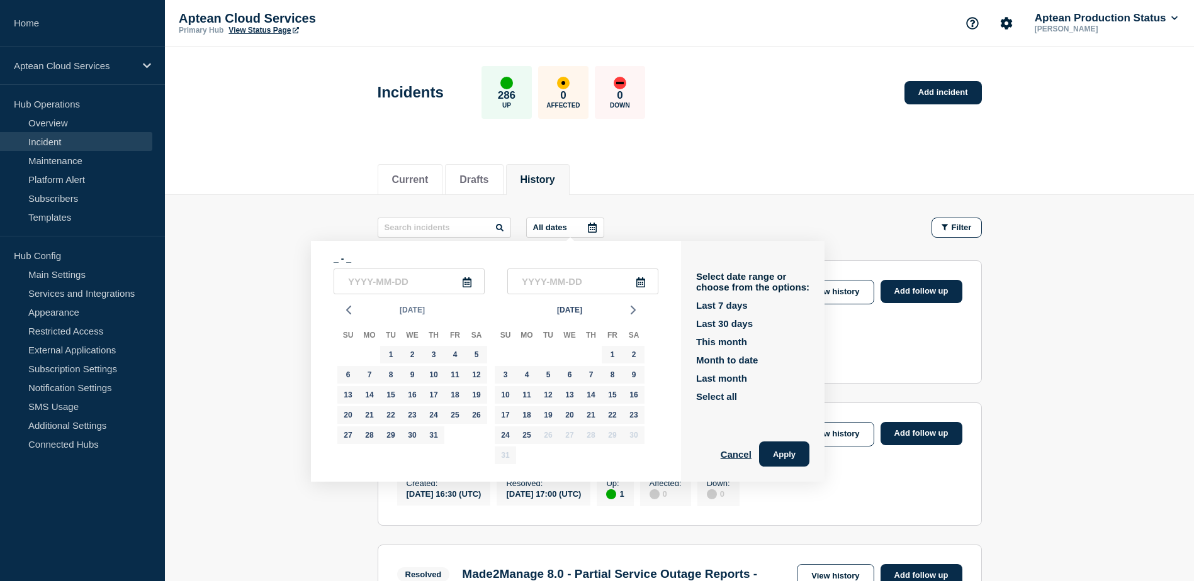
click at [416, 309] on span "[DATE]" at bounding box center [412, 310] width 25 height 19
click at [370, 337] on icon "button" at bounding box center [372, 338] width 14 height 15
click at [413, 400] on button "Aug" at bounding box center [412, 401] width 30 height 20
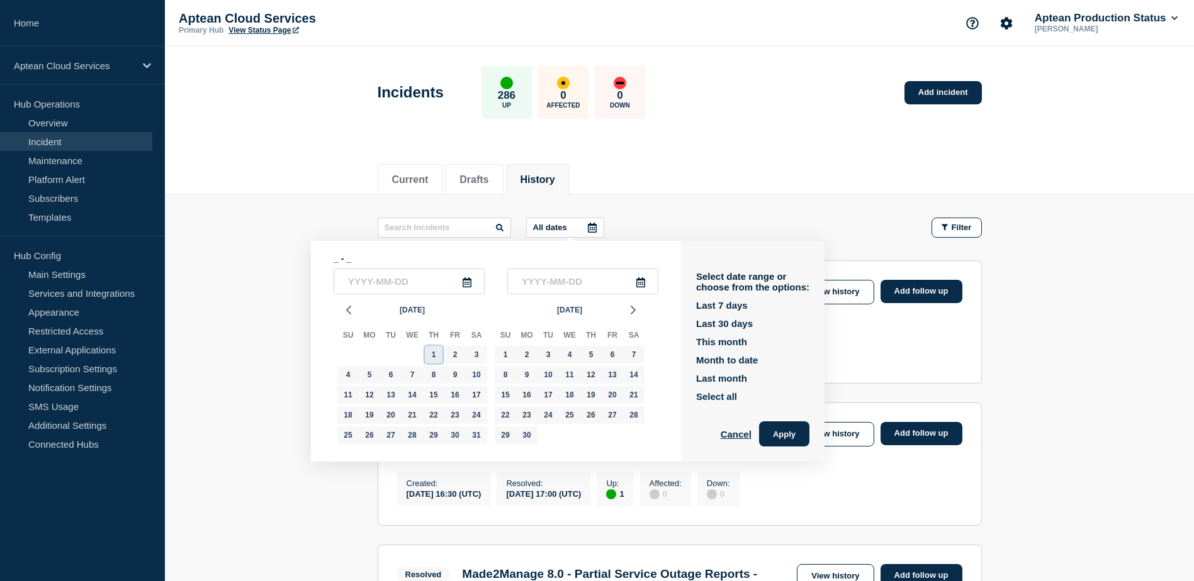
click at [429, 356] on div "1" at bounding box center [434, 355] width 18 height 18
type input "[DATE]"
click at [529, 429] on div "30" at bounding box center [527, 436] width 18 height 18
type input "[DATE]"
click at [793, 434] on button "Apply" at bounding box center [784, 434] width 50 height 25
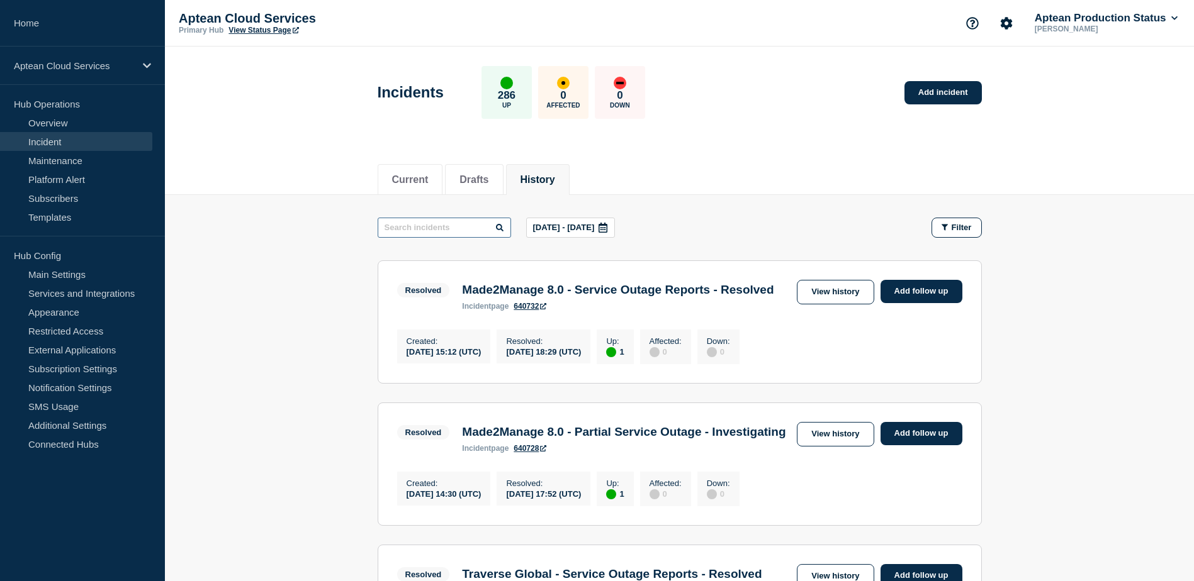
click at [413, 232] on input "text" at bounding box center [444, 228] width 133 height 20
type input "traverse"
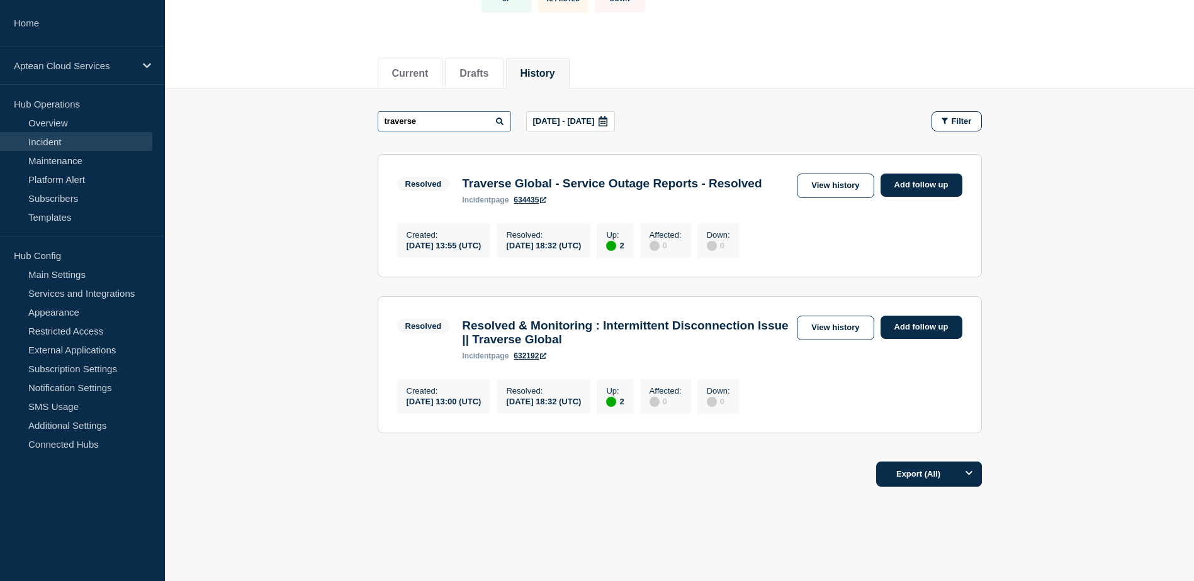
scroll to position [126, 0]
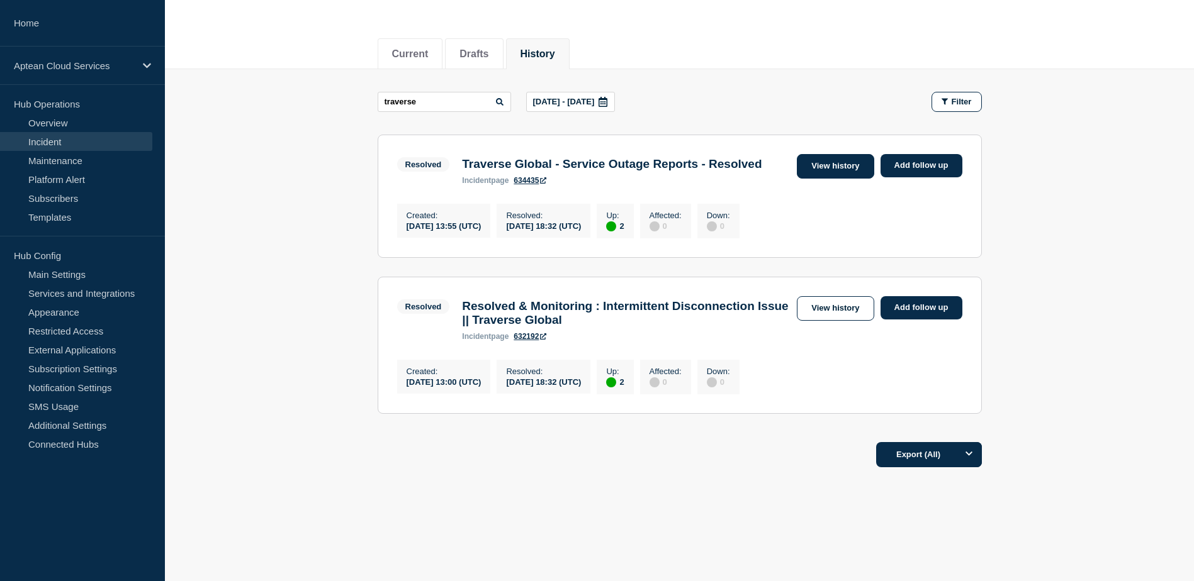
click at [846, 163] on link "View history" at bounding box center [835, 166] width 77 height 25
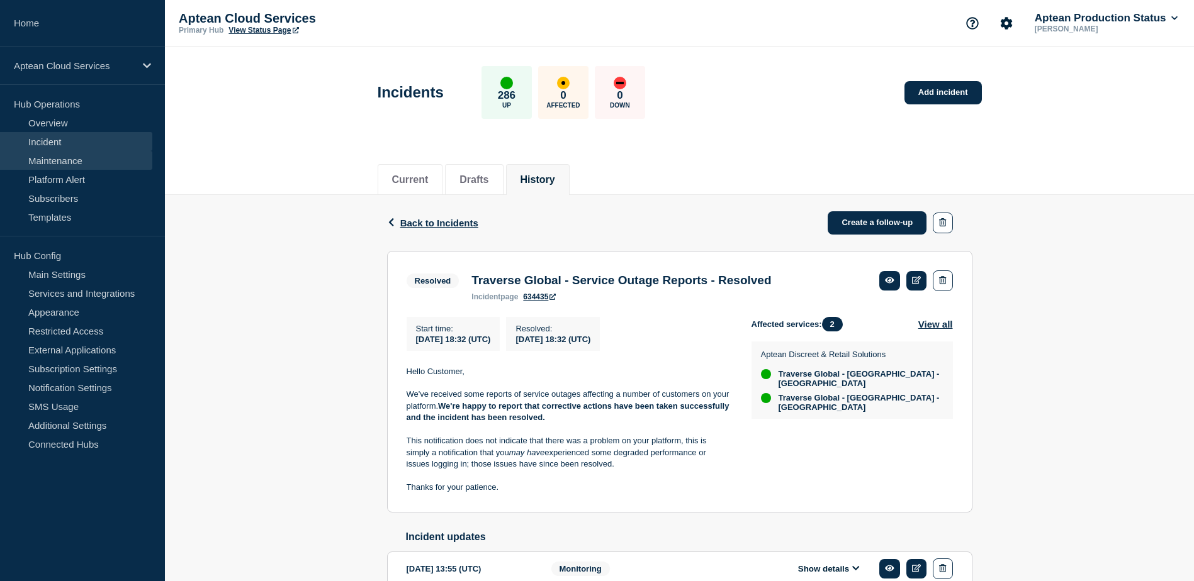
click at [82, 160] on link "Maintenance" at bounding box center [76, 160] width 152 height 19
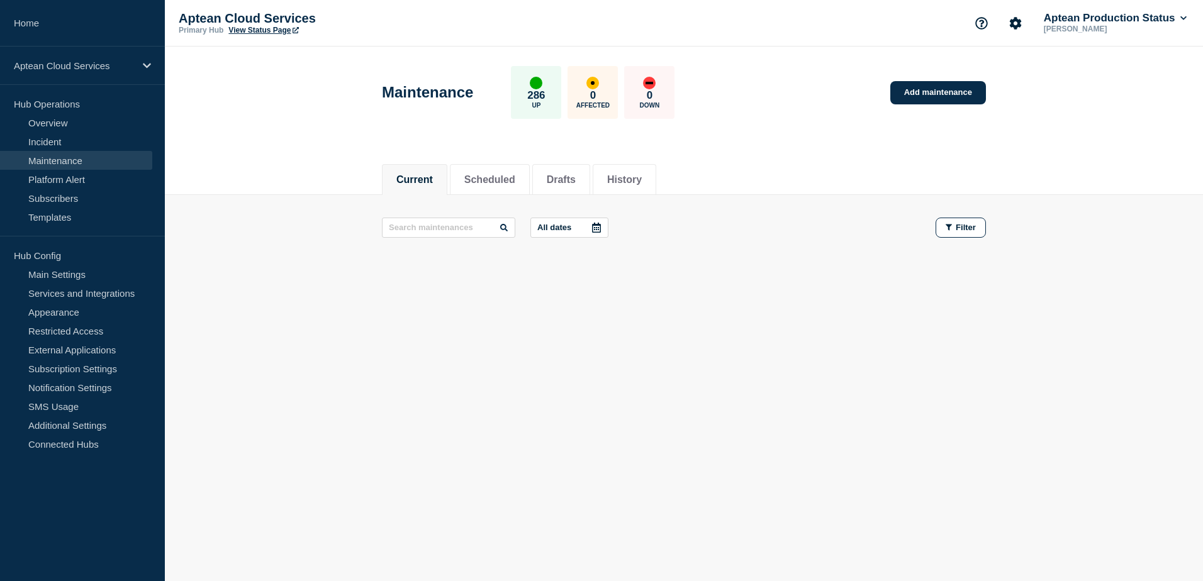
click at [510, 383] on main "Maintenance 286 Up 0 Affected 0 Down Add maintenance Current Scheduled Drafts H…" at bounding box center [684, 216] width 1038 height 338
click at [656, 171] on li "History" at bounding box center [625, 179] width 64 height 31
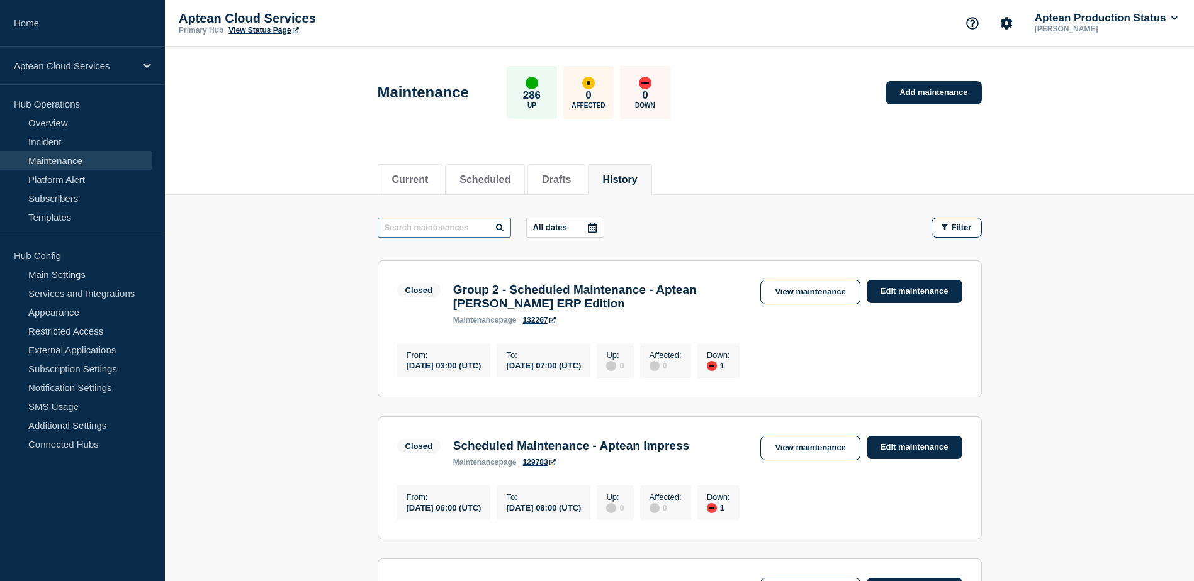
click at [462, 221] on input "text" at bounding box center [444, 228] width 133 height 20
type input "traverse"
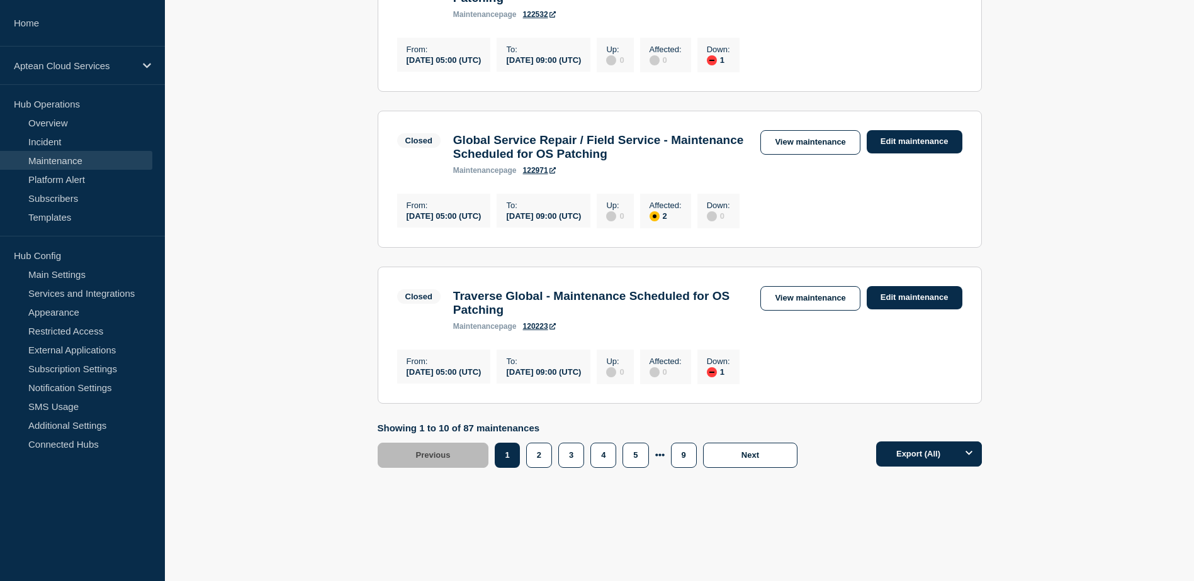
scroll to position [1447, 0]
click at [811, 150] on link "View maintenance" at bounding box center [809, 142] width 99 height 25
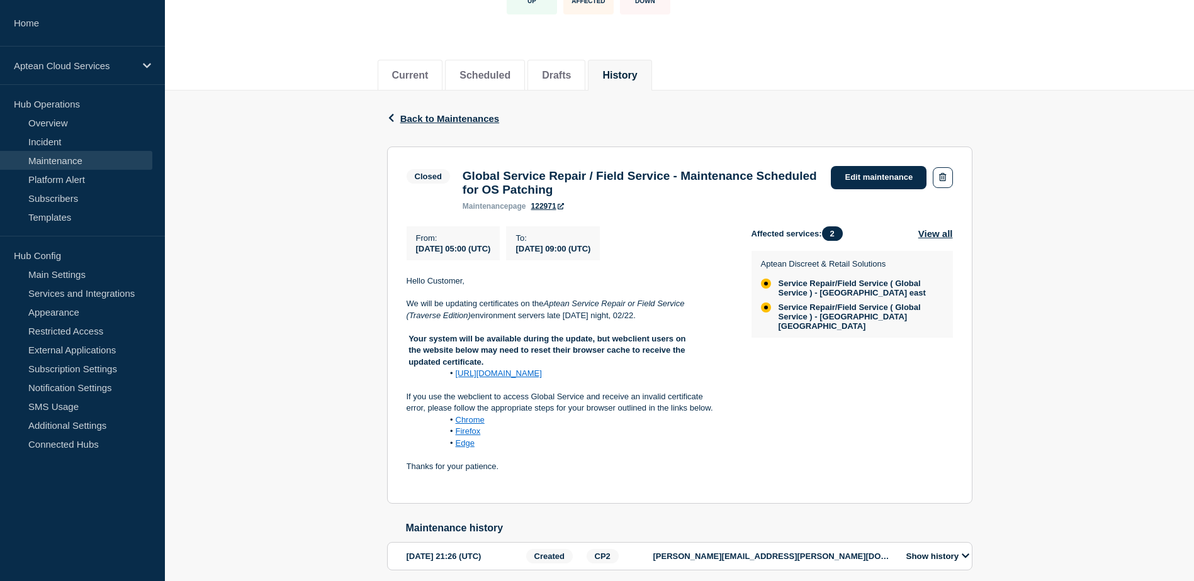
scroll to position [126, 0]
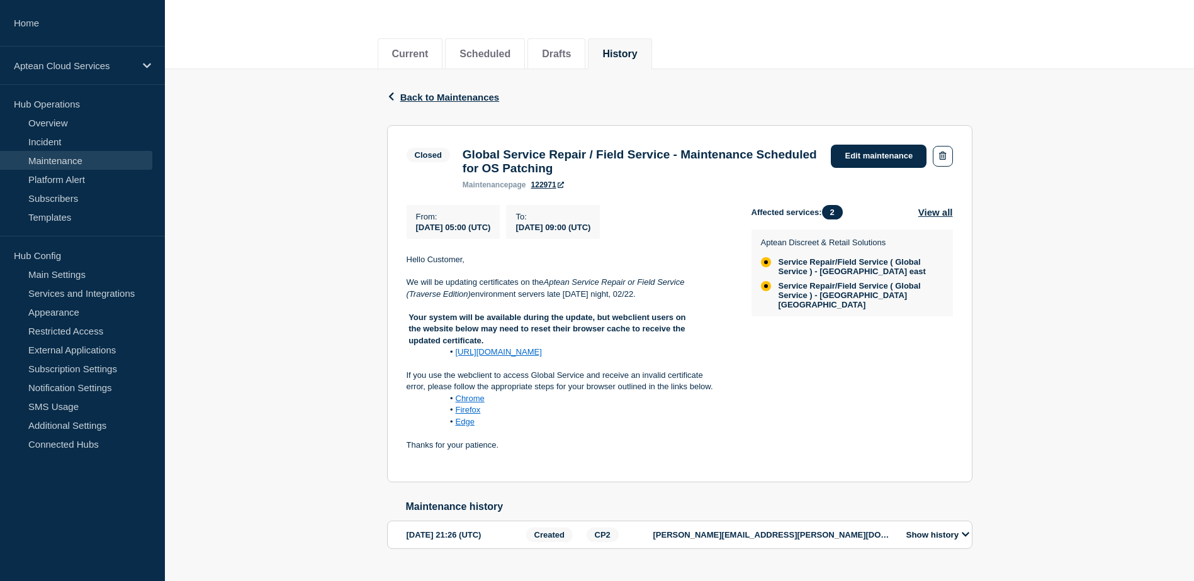
drag, startPoint x: 408, startPoint y: 266, endPoint x: 655, endPoint y: 301, distance: 249.8
click at [655, 301] on div "Hello Customer, We will be updating certificates on the Aptean Service Repair o…" at bounding box center [568, 358] width 325 height 209
click at [558, 311] on p at bounding box center [568, 305] width 325 height 11
drag, startPoint x: 408, startPoint y: 265, endPoint x: 552, endPoint y: 455, distance: 238.9
click at [552, 455] on div "Hello Customer, We will be updating certificates on the Aptean Service Repair o…" at bounding box center [568, 358] width 325 height 209
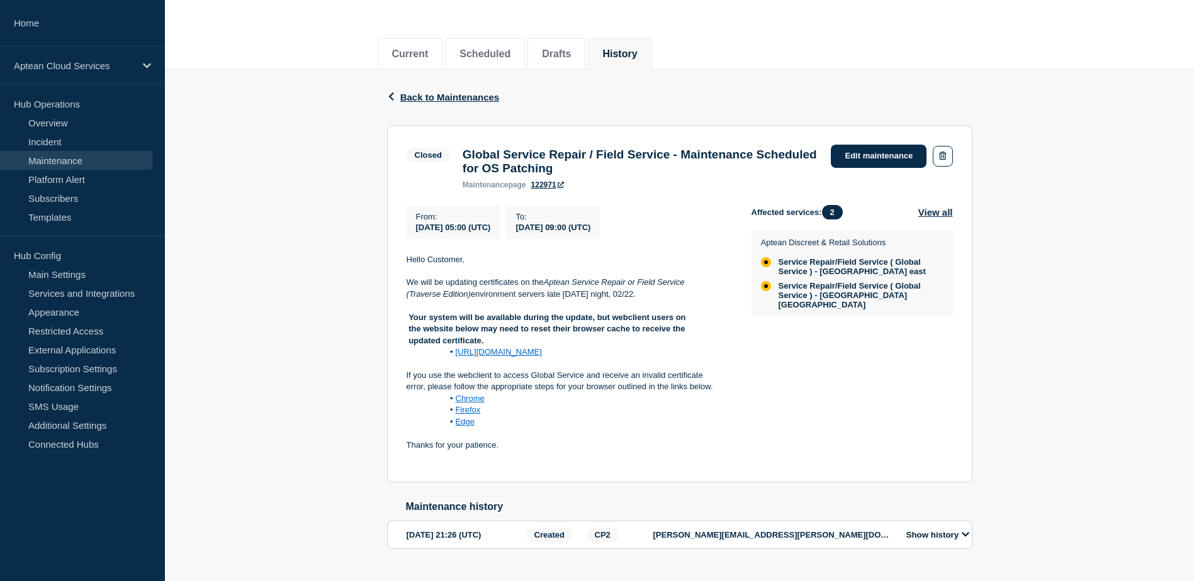
copy div "Hello Customer, We will be updating certificates on the Aptean Service Repair o…"
drag, startPoint x: 464, startPoint y: 159, endPoint x: 714, endPoint y: 190, distance: 251.7
click at [714, 189] on div "Global Service Repair / Field Service - Maintenance Scheduled for OS Patching m…" at bounding box center [640, 169] width 369 height 42
copy div "Global Service Repair / Field Service - Maintenance Scheduled for OS Patching m…"
click at [722, 170] on h3 "Global Service Repair / Field Service - Maintenance Scheduled for OS Patching" at bounding box center [640, 162] width 356 height 28
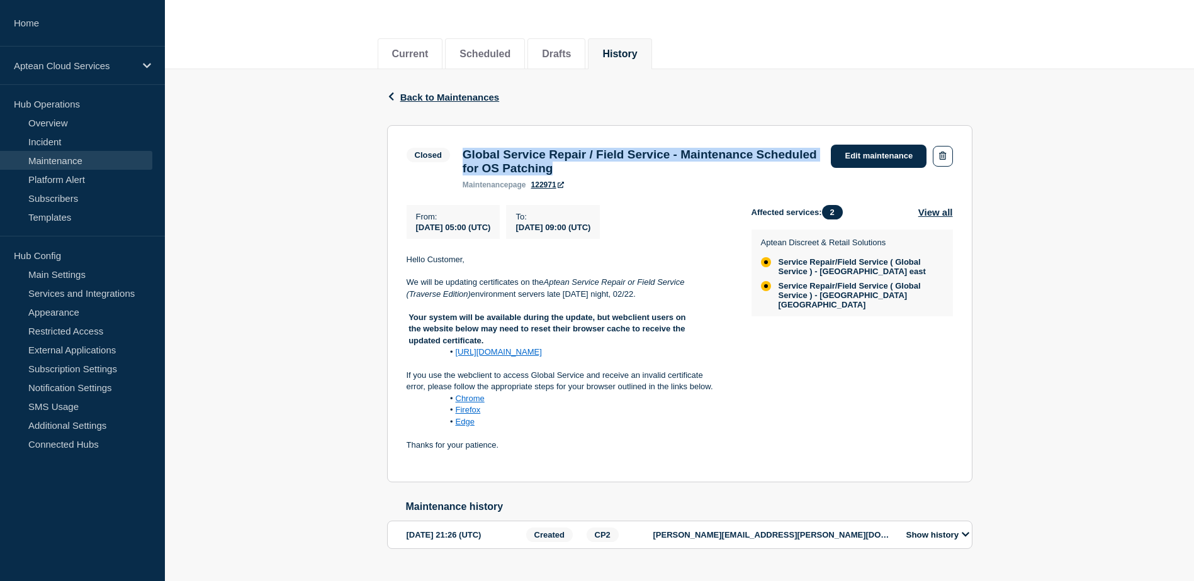
drag, startPoint x: 615, startPoint y: 174, endPoint x: 461, endPoint y: 159, distance: 154.8
click at [461, 159] on div "Global Service Repair / Field Service - Maintenance Scheduled for OS Patching m…" at bounding box center [640, 169] width 369 height 42
copy h3 "Global Service Repair / Field Service - Maintenance Scheduled for OS Patching"
click at [484, 100] on span "Back to Maintenances" at bounding box center [449, 97] width 99 height 11
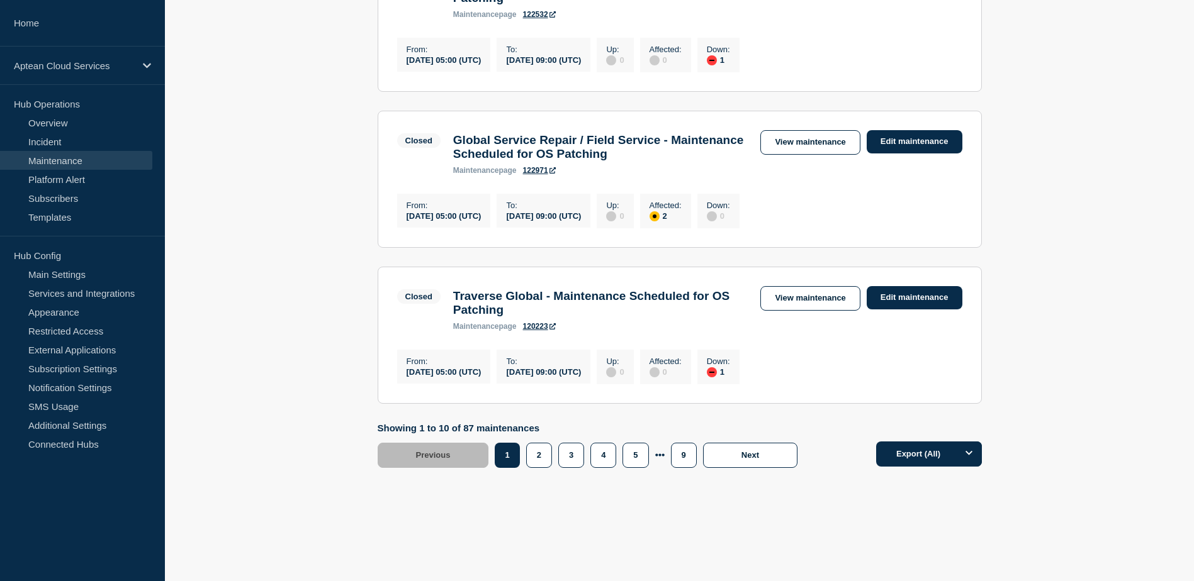
scroll to position [1447, 0]
click at [539, 468] on button "2" at bounding box center [539, 455] width 26 height 25
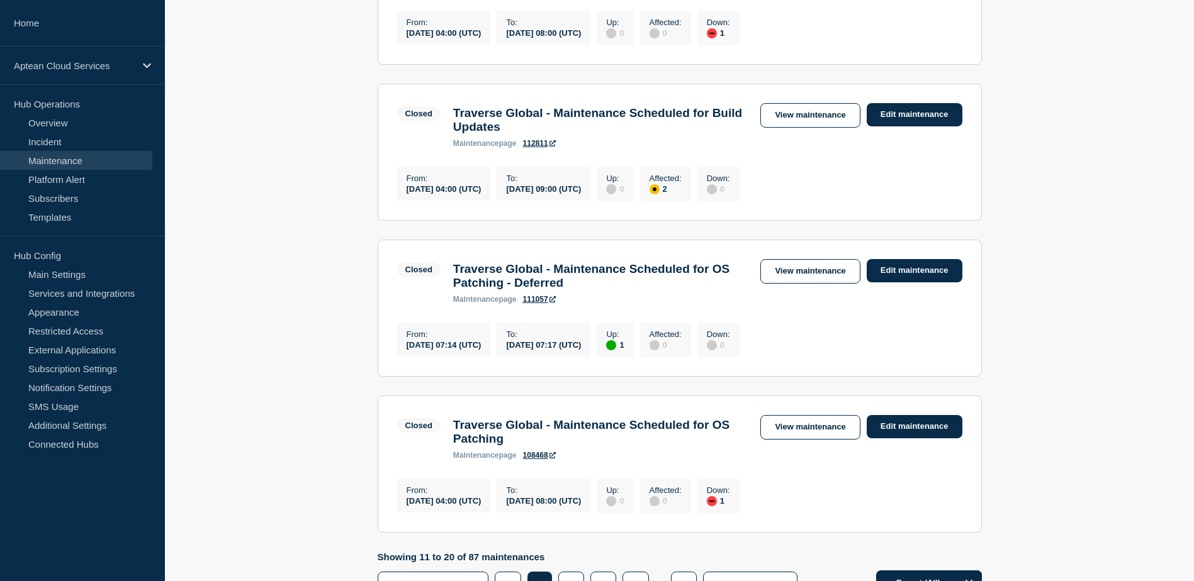
scroll to position [1447, 0]
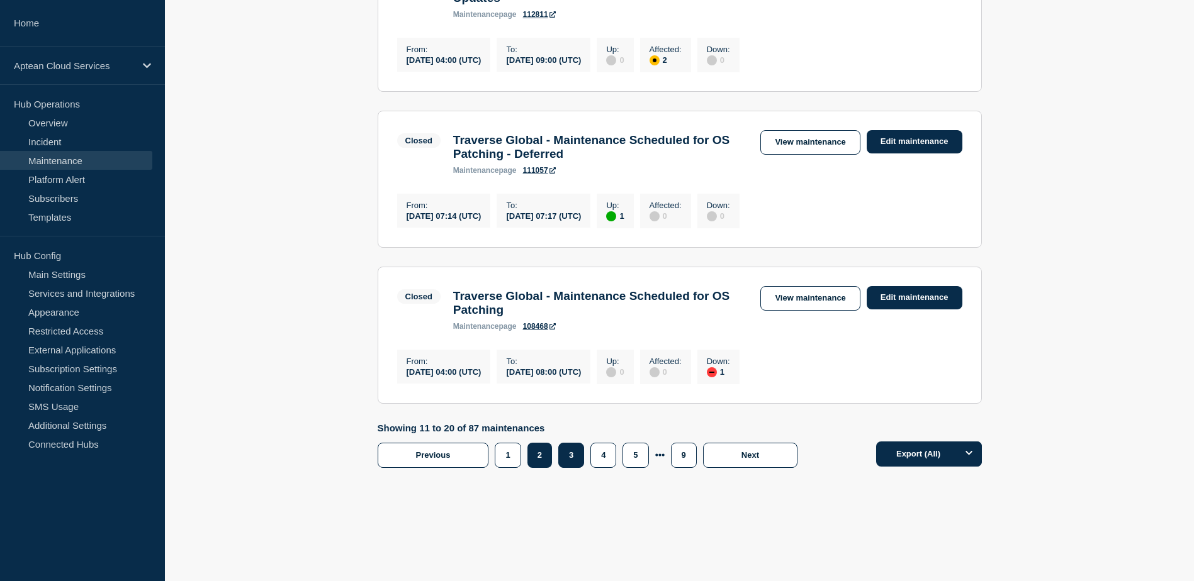
click at [574, 468] on button "3" at bounding box center [571, 455] width 26 height 25
click at [610, 457] on button "4" at bounding box center [603, 455] width 26 height 25
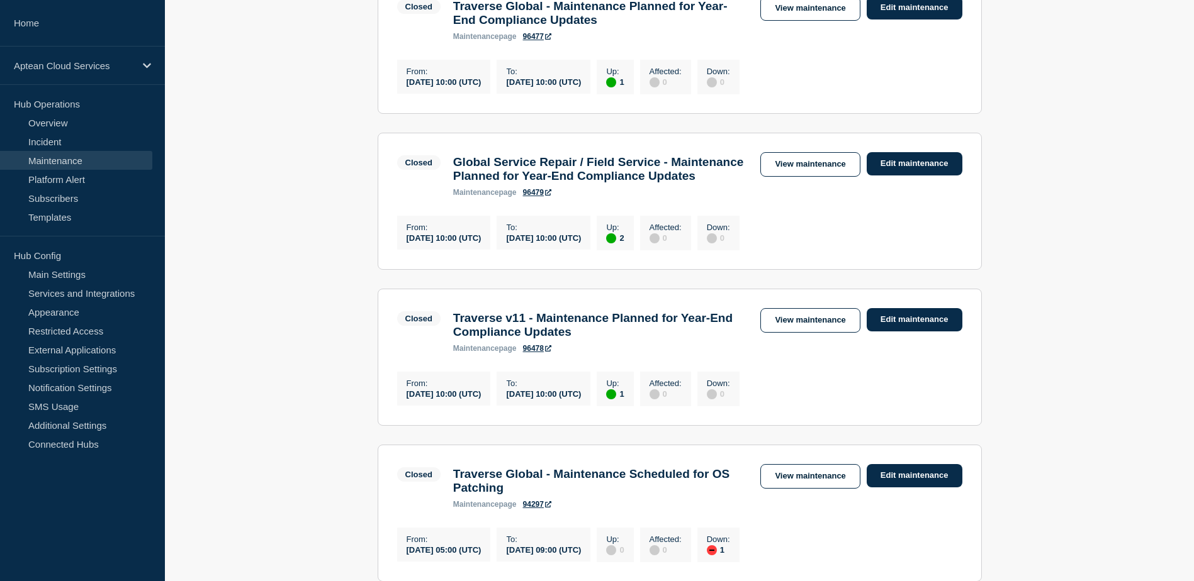
scroll to position [1159, 0]
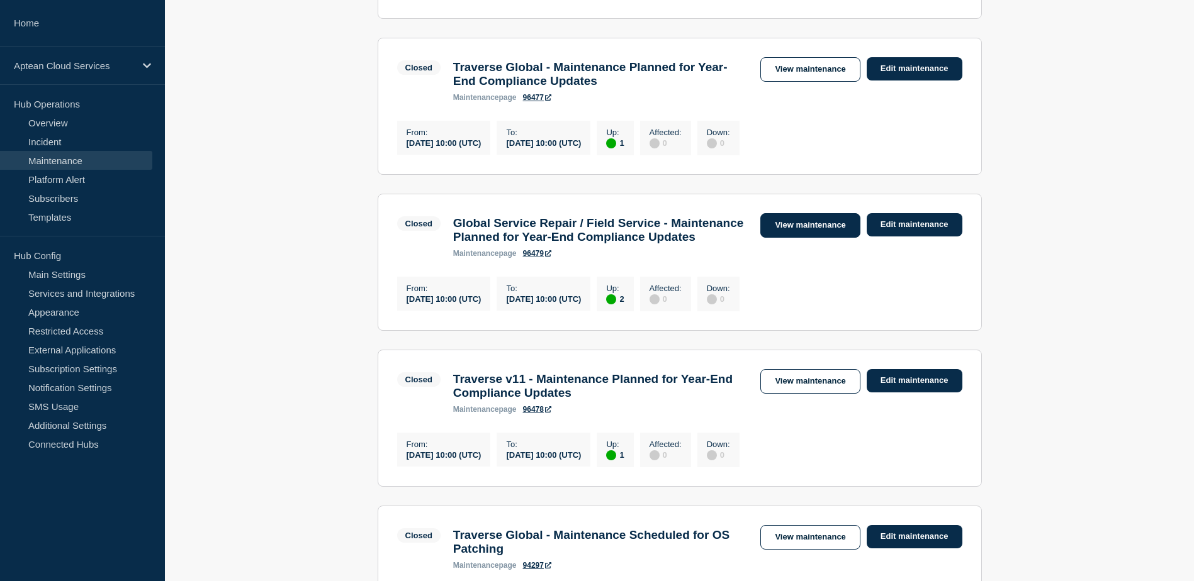
click at [797, 238] on link "View maintenance" at bounding box center [809, 225] width 99 height 25
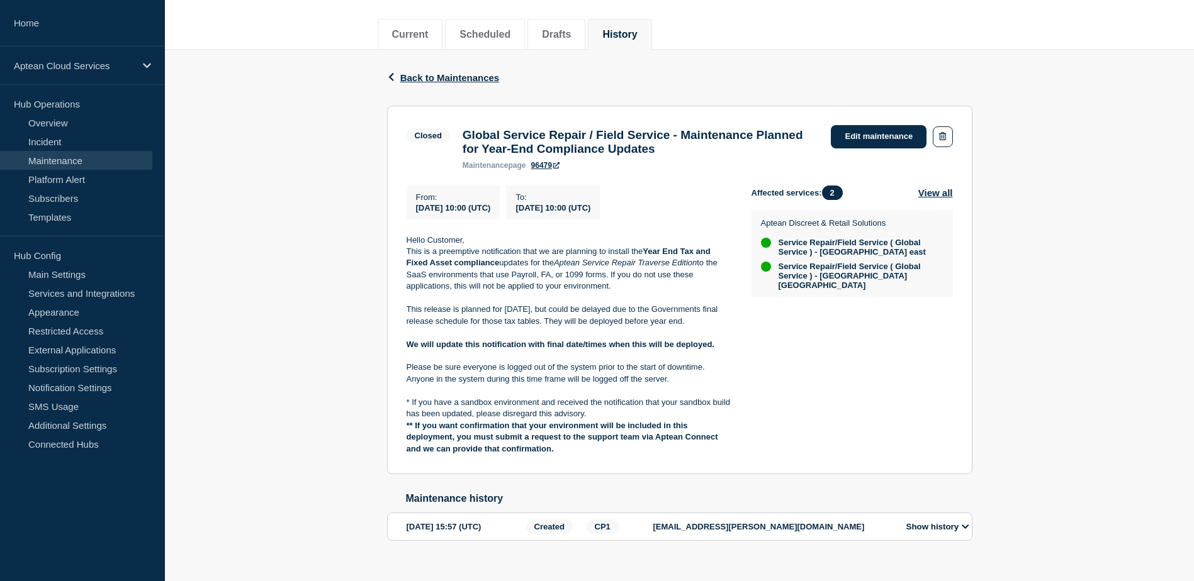
scroll to position [124, 0]
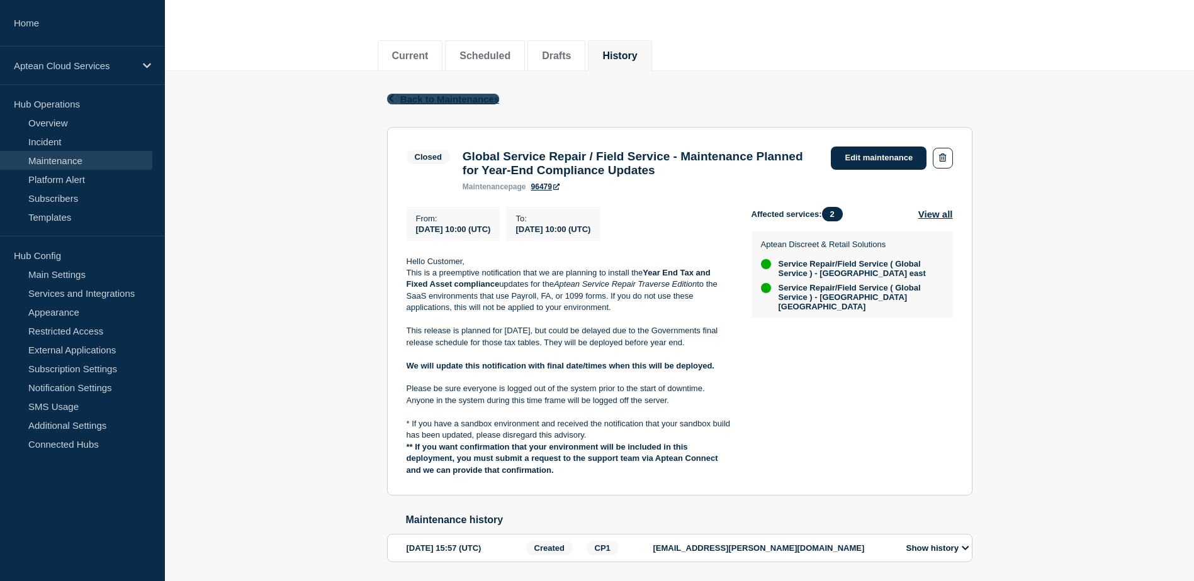
click at [442, 100] on span "Back to Maintenances" at bounding box center [449, 99] width 99 height 11
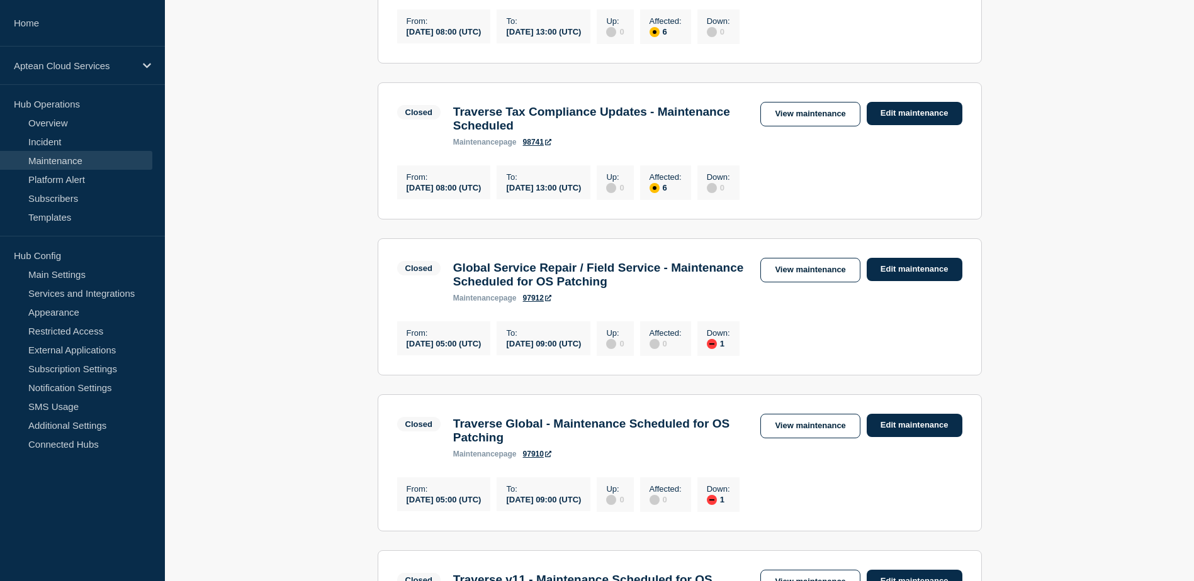
scroll to position [503, 0]
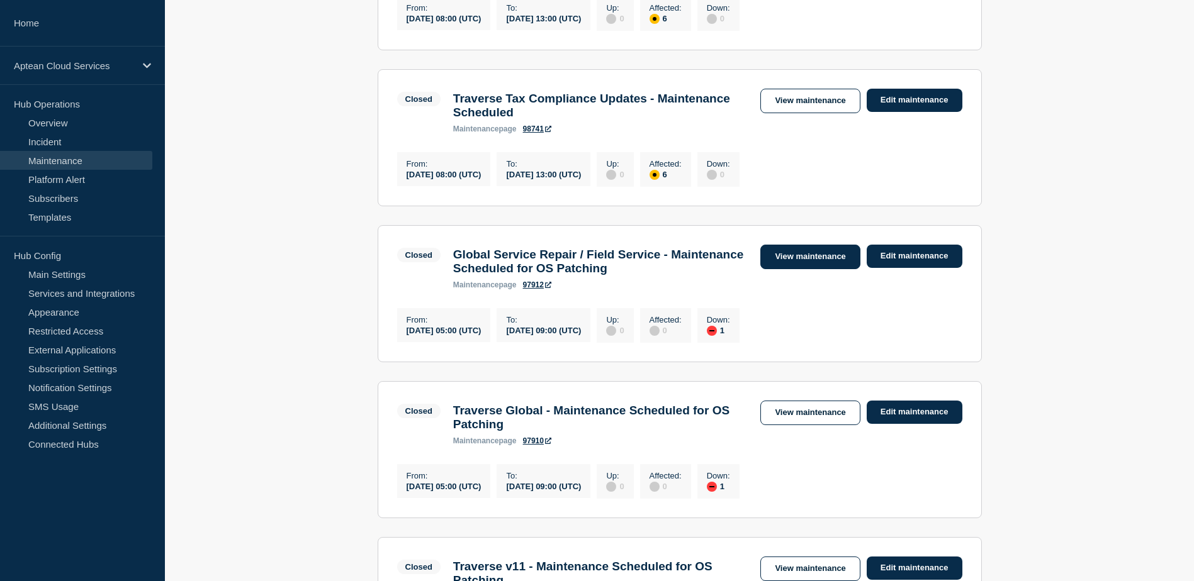
click at [776, 269] on link "View maintenance" at bounding box center [809, 257] width 99 height 25
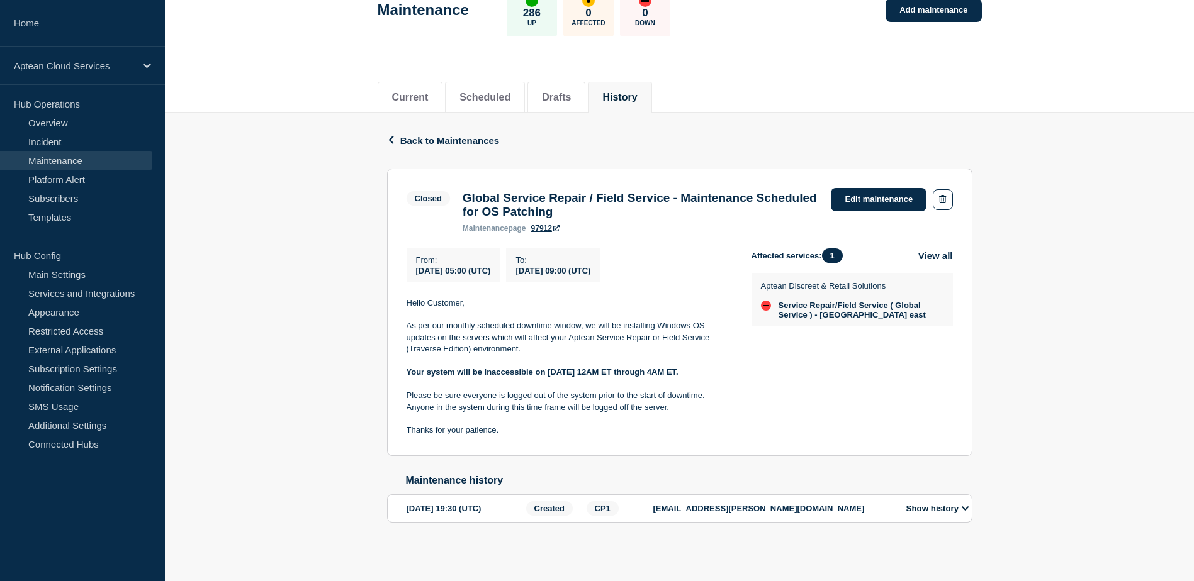
scroll to position [94, 0]
drag, startPoint x: 487, startPoint y: 386, endPoint x: 591, endPoint y: 388, distance: 103.9
click at [591, 388] on div "Hello Customer, As per our monthly scheduled downtime window, we will be instal…" at bounding box center [568, 367] width 325 height 139
drag, startPoint x: 591, startPoint y: 388, endPoint x: 622, endPoint y: 395, distance: 32.2
click at [622, 395] on p "Please be sure everyone is logged out of the system prior to the start of downt…" at bounding box center [568, 401] width 325 height 23
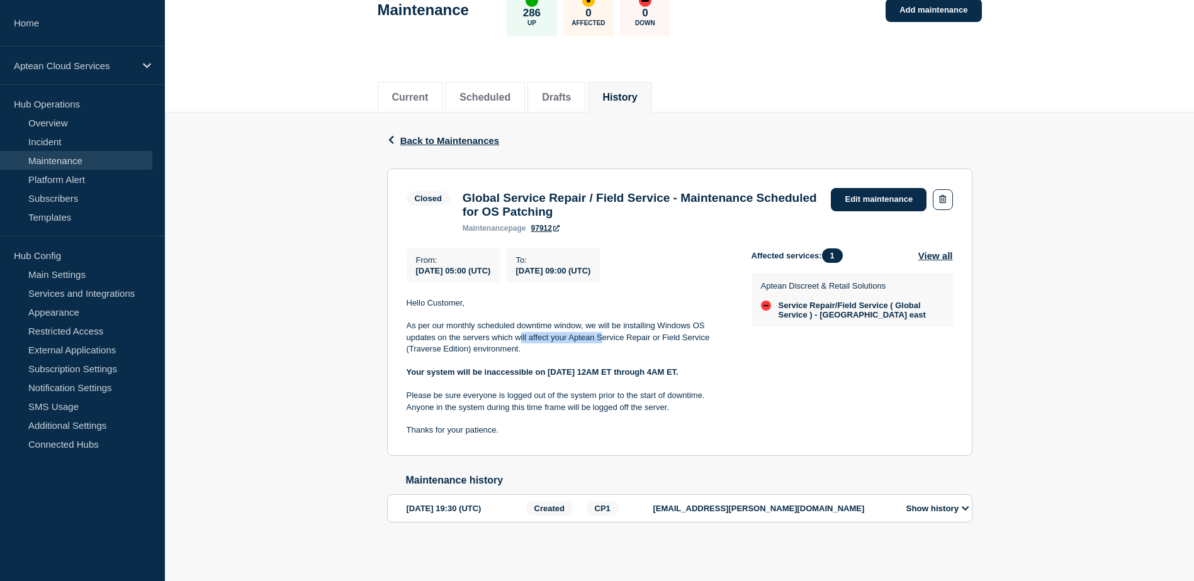
drag, startPoint x: 521, startPoint y: 332, endPoint x: 603, endPoint y: 331, distance: 82.4
click at [603, 331] on p "As per our monthly scheduled downtime window, we will be installing Windows OS …" at bounding box center [568, 337] width 325 height 35
drag, startPoint x: 603, startPoint y: 331, endPoint x: 579, endPoint y: 342, distance: 26.8
click at [579, 342] on p "As per our monthly scheduled downtime window, we will be installing Windows OS …" at bounding box center [568, 337] width 325 height 35
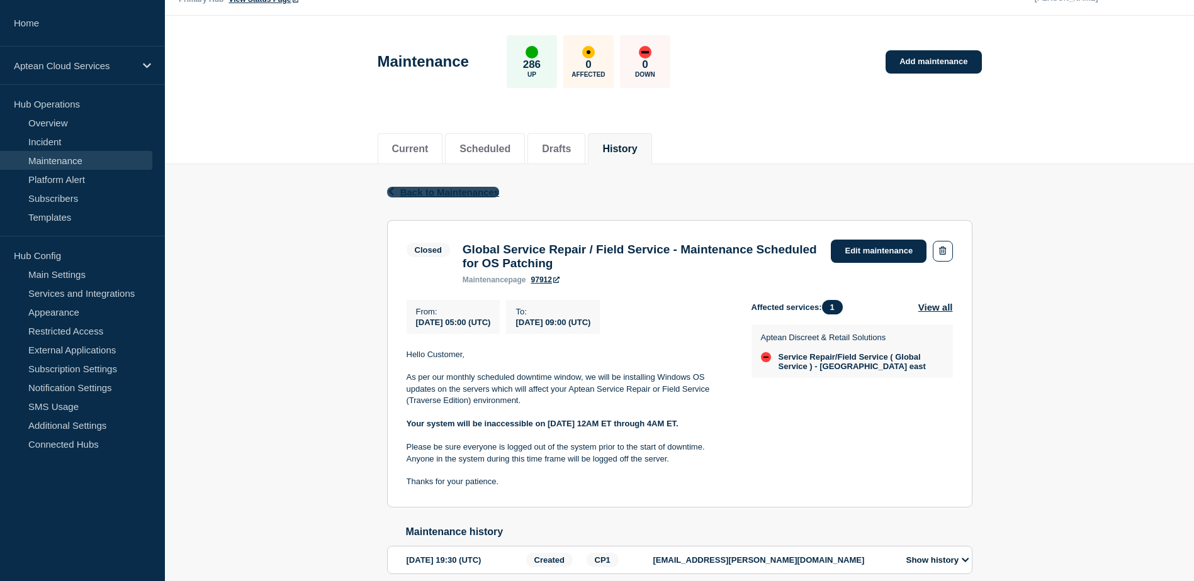
click at [452, 194] on span "Back to Maintenances" at bounding box center [449, 192] width 99 height 11
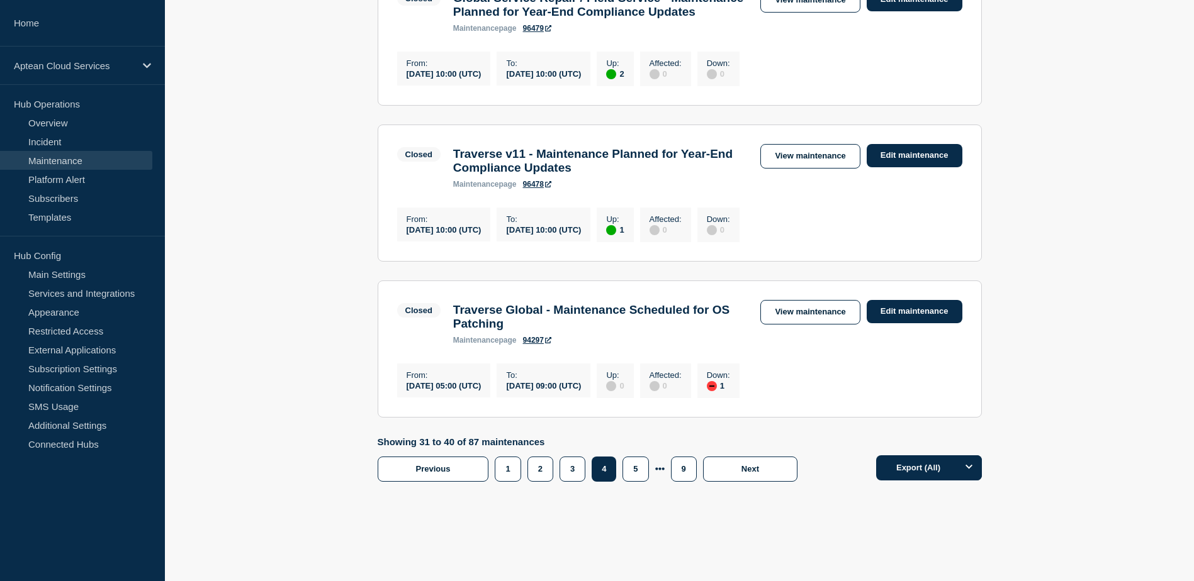
scroll to position [1491, 0]
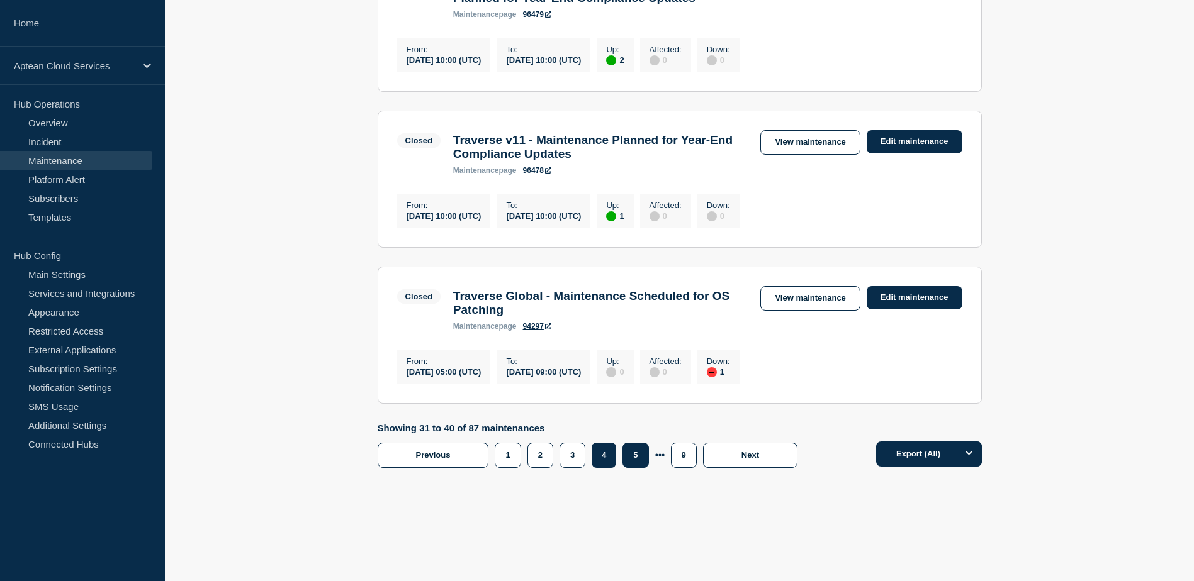
click at [624, 461] on button "5" at bounding box center [635, 455] width 26 height 25
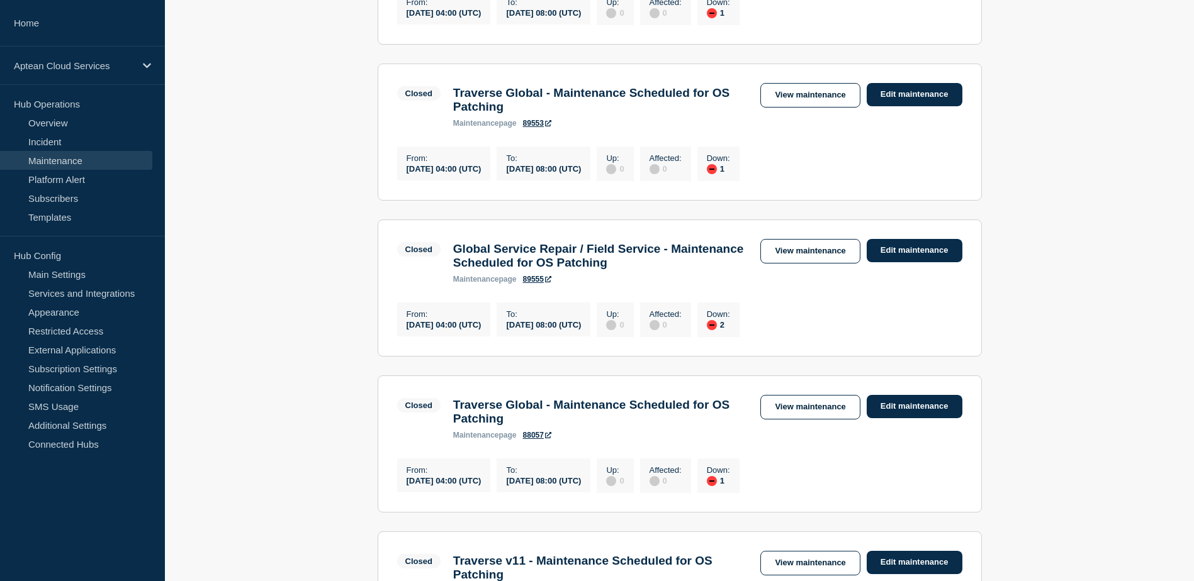
scroll to position [593, 0]
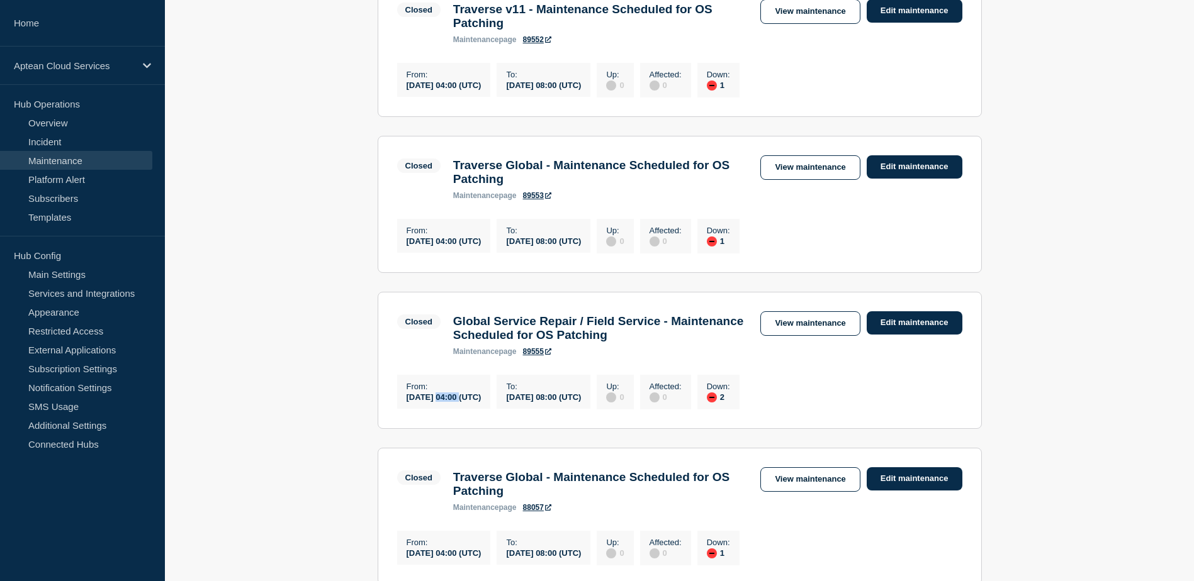
drag, startPoint x: 437, startPoint y: 434, endPoint x: 462, endPoint y: 434, distance: 25.2
click at [462, 402] on div "[DATE] 04:00 (UTC)" at bounding box center [443, 396] width 75 height 11
click at [330, 422] on main "traverse All dates Filter Closed 1 Down Traverse Global - Maintenance Scheduled…" at bounding box center [679, 415] width 1029 height 1626
click at [772, 336] on link "View maintenance" at bounding box center [809, 323] width 99 height 25
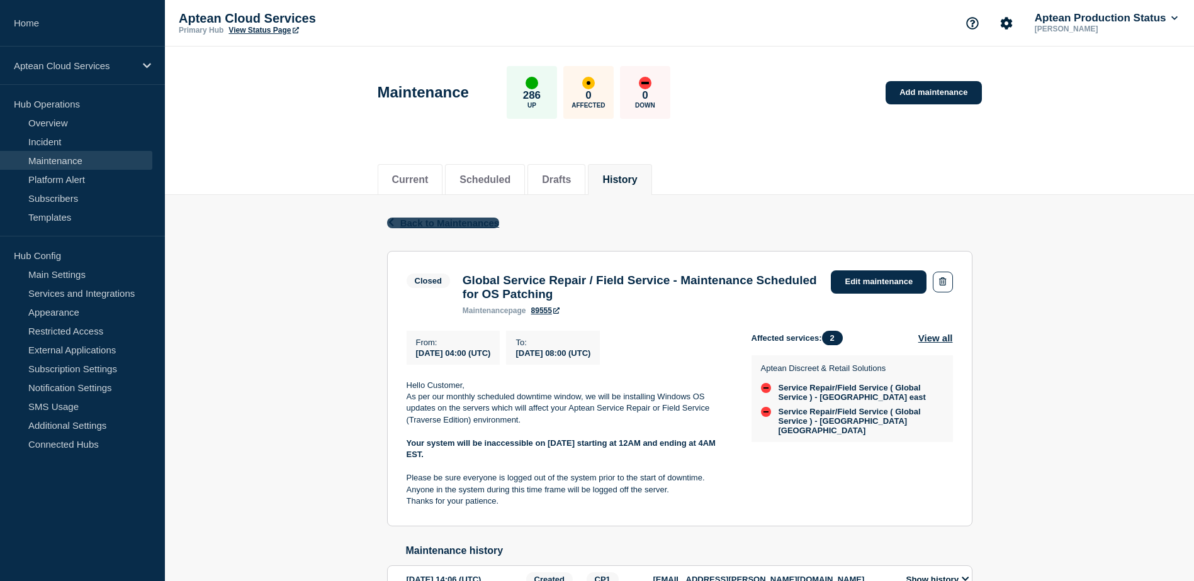
click at [447, 224] on span "Back to Maintenances" at bounding box center [449, 223] width 99 height 11
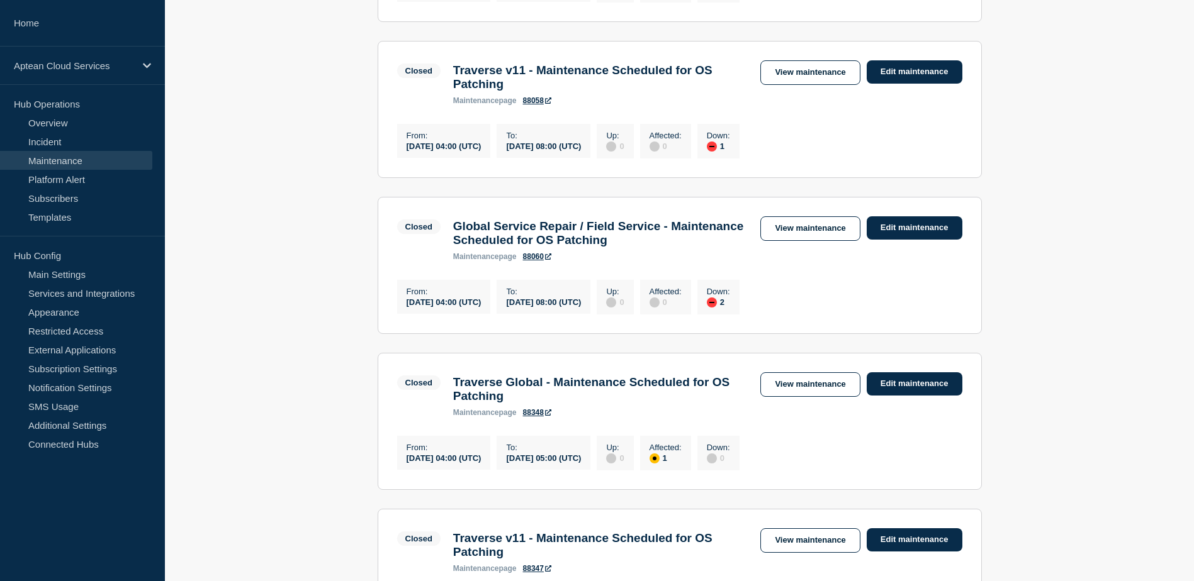
scroll to position [1474, 0]
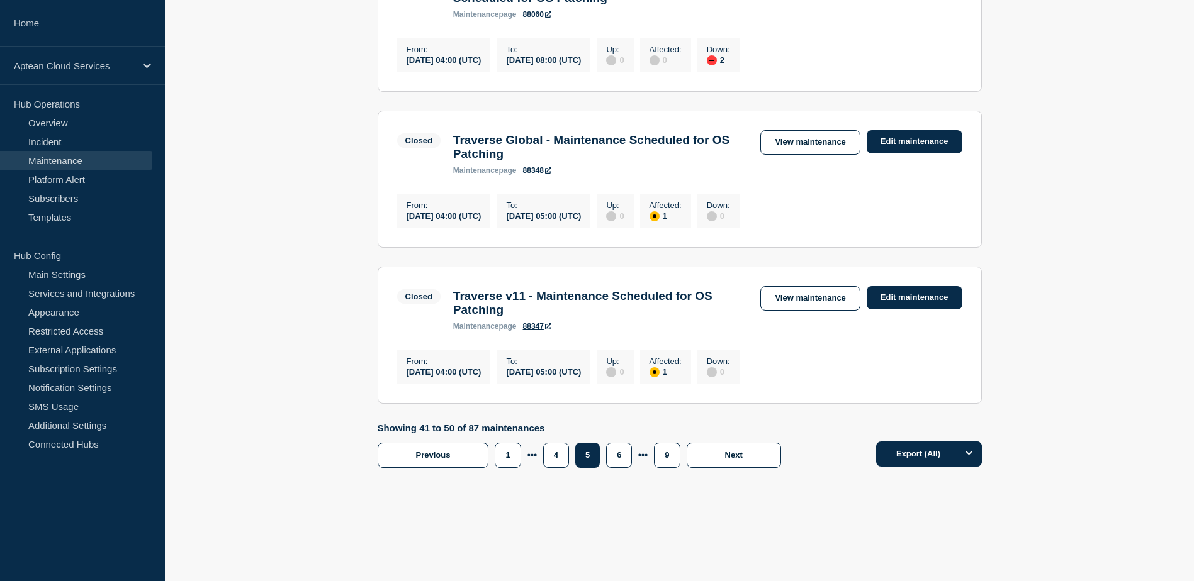
click at [605, 454] on div "5" at bounding box center [590, 455] width 31 height 25
click at [610, 454] on button "6" at bounding box center [619, 455] width 26 height 25
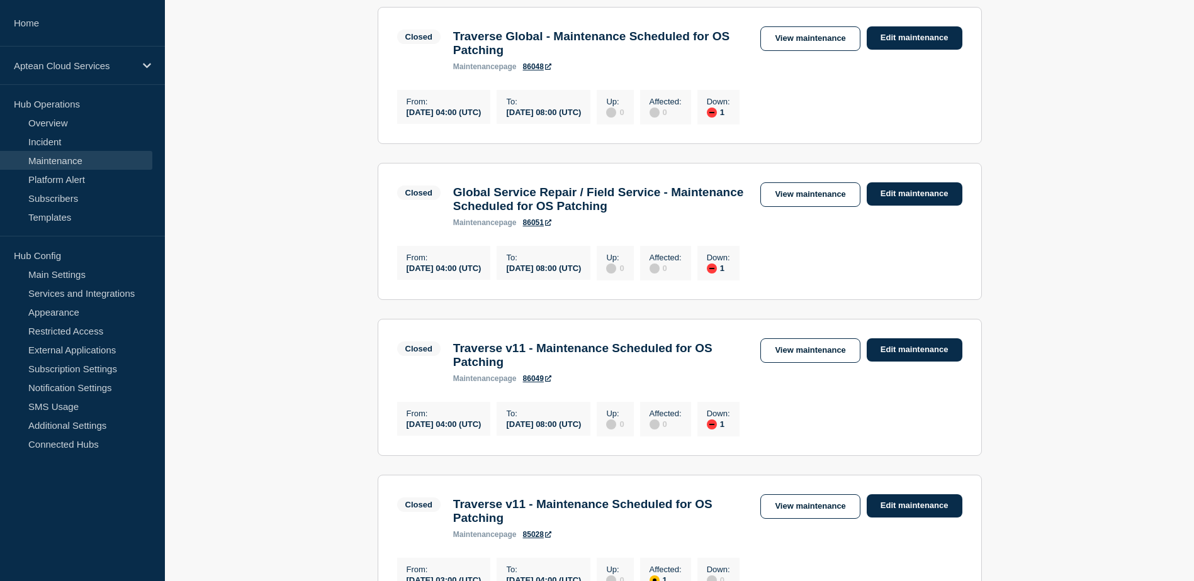
scroll to position [719, 0]
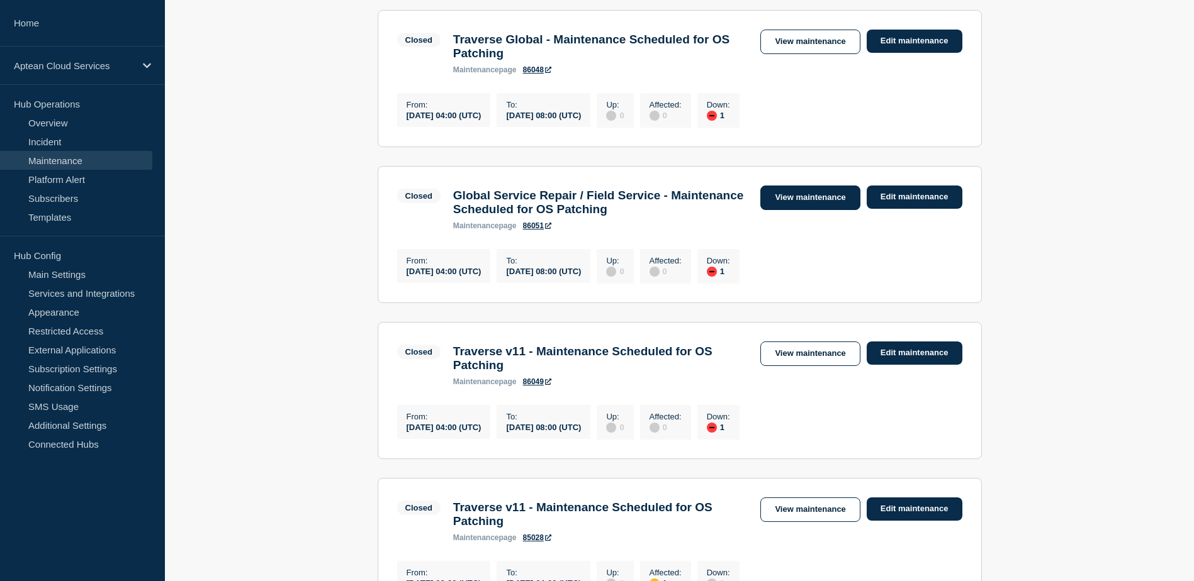
click at [780, 210] on link "View maintenance" at bounding box center [809, 198] width 99 height 25
